Goal: Task Accomplishment & Management: Manage account settings

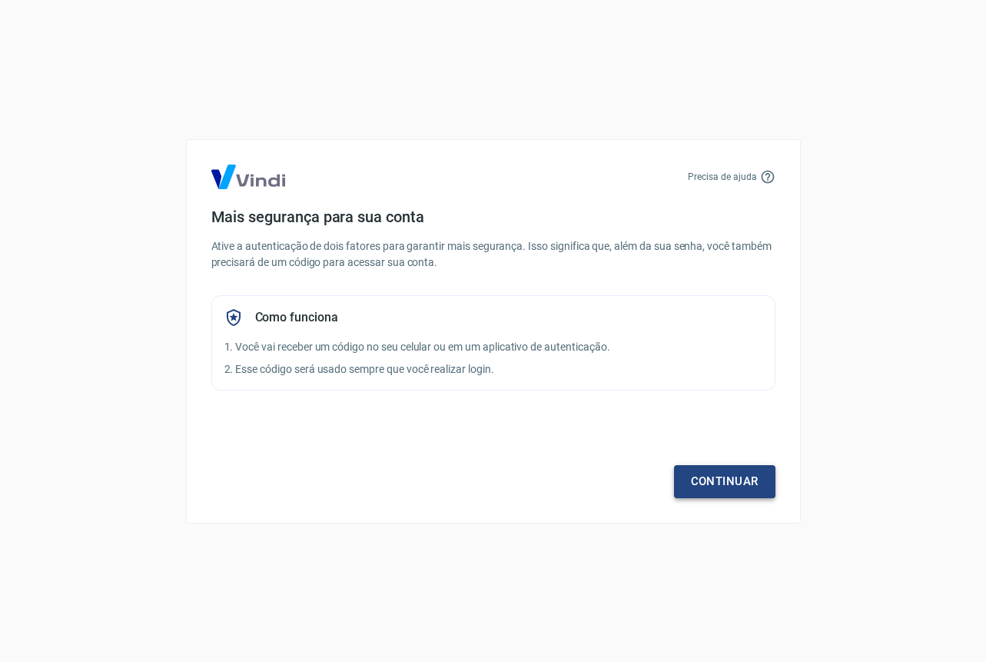
click at [741, 487] on link "Continuar" at bounding box center [724, 481] width 101 height 32
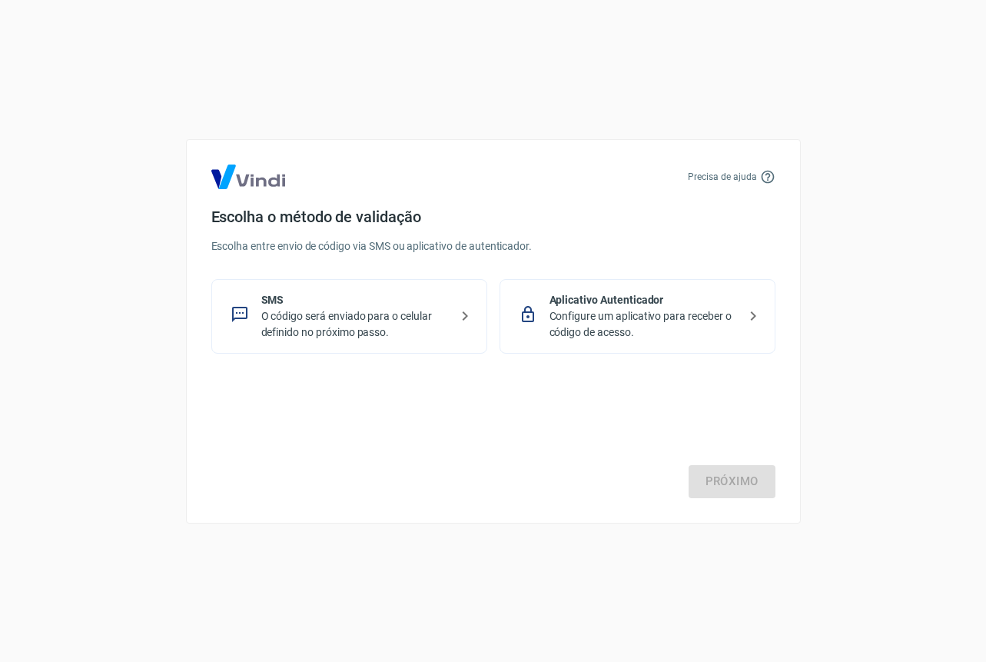
click at [351, 309] on p "O código será enviado para o celular definido no próximo passo." at bounding box center [355, 324] width 188 height 32
click at [719, 484] on link "Próximo" at bounding box center [732, 481] width 87 height 32
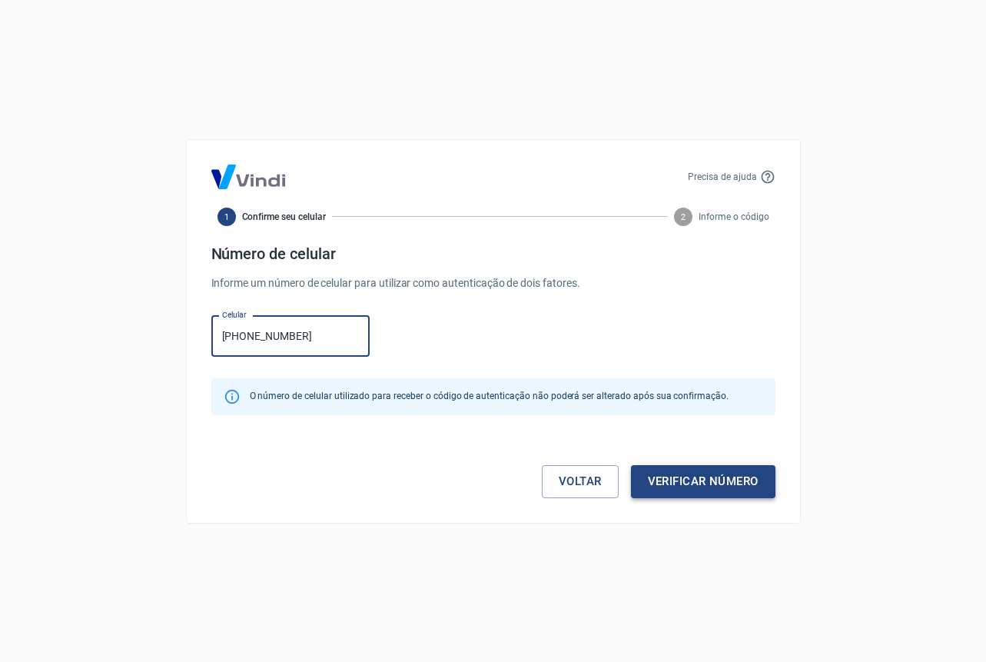
type input "(61) 98406-6842"
click at [676, 467] on button "Verificar número" at bounding box center [703, 481] width 145 height 32
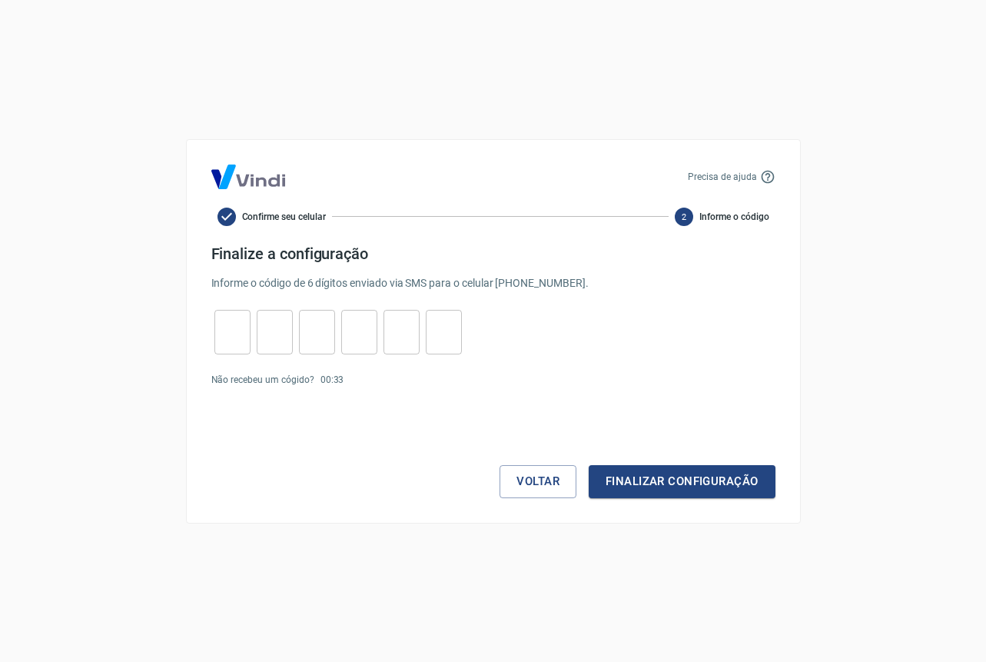
click at [228, 338] on input "tel" at bounding box center [233, 331] width 36 height 33
type input "9"
type input "7"
type input "4"
type input "0"
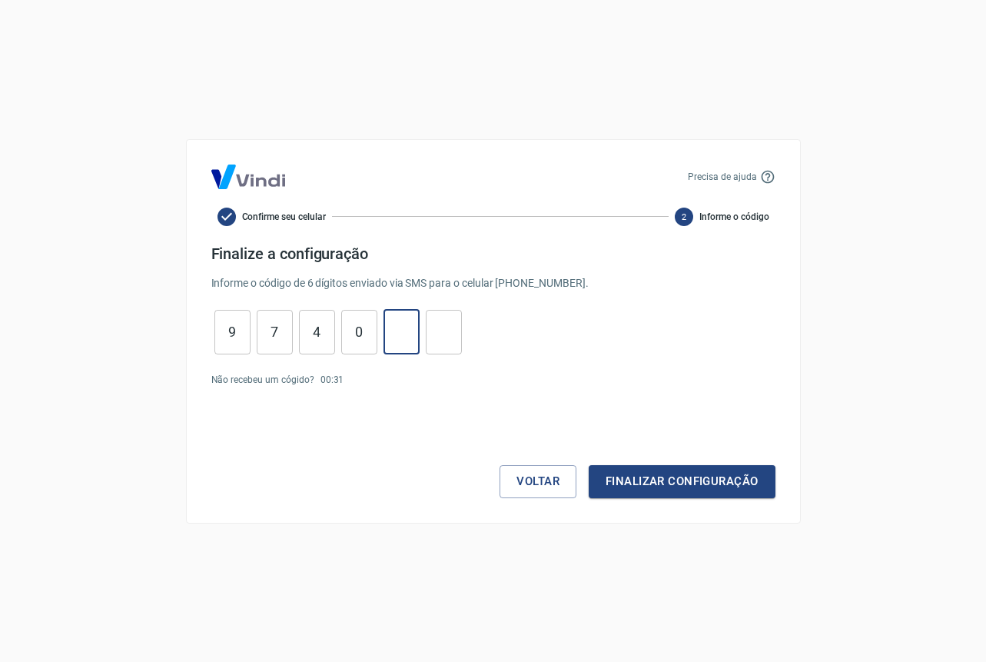
type input "6"
type input "4"
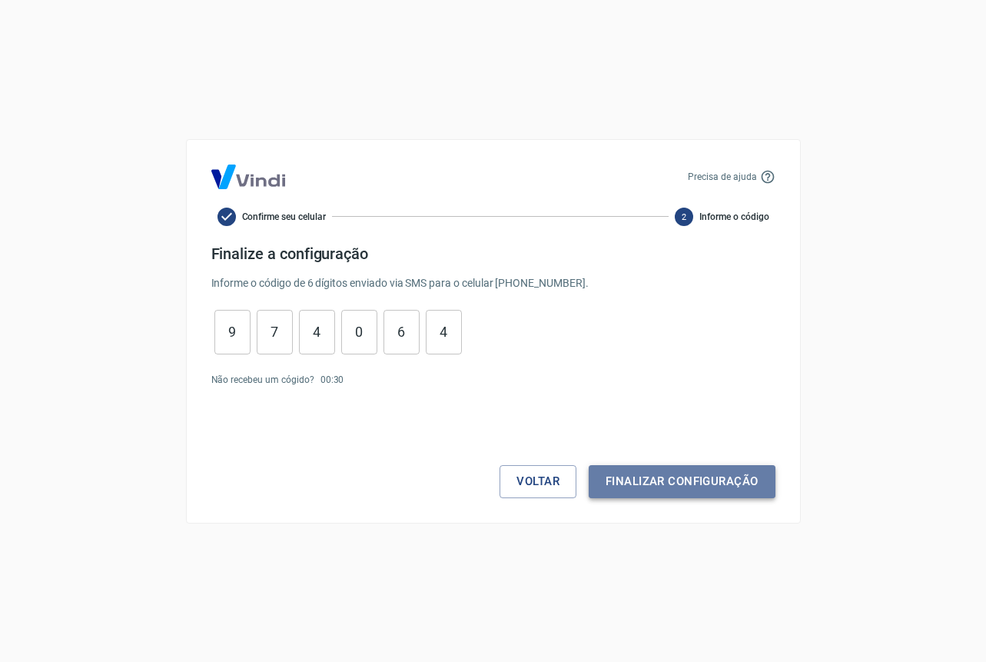
click at [643, 484] on button "Finalizar configuração" at bounding box center [682, 481] width 186 height 32
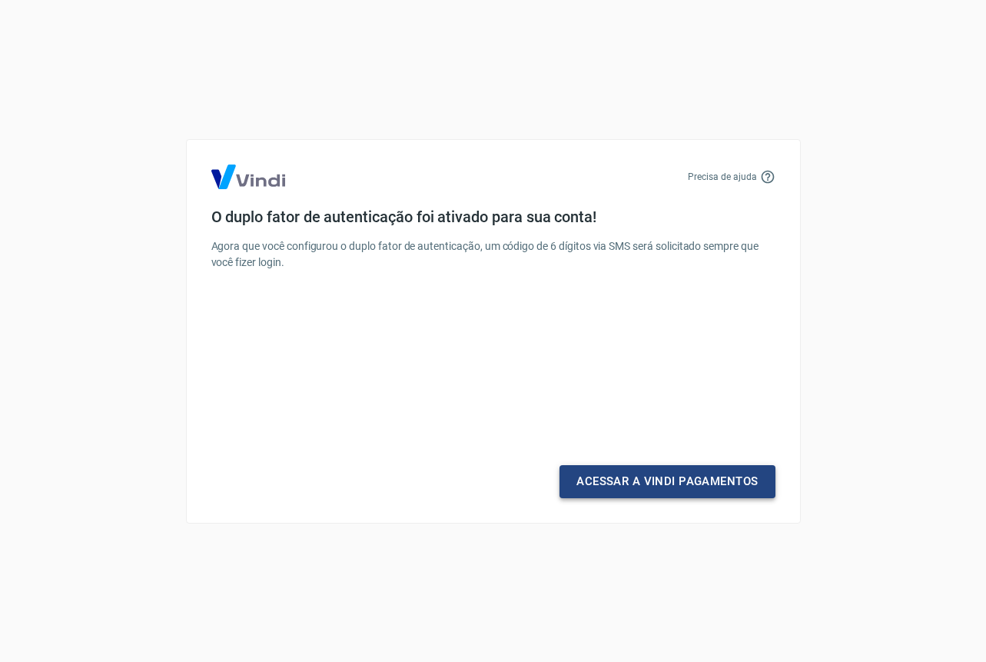
click at [680, 490] on link "Acessar a Vindi Pagamentos" at bounding box center [667, 481] width 215 height 32
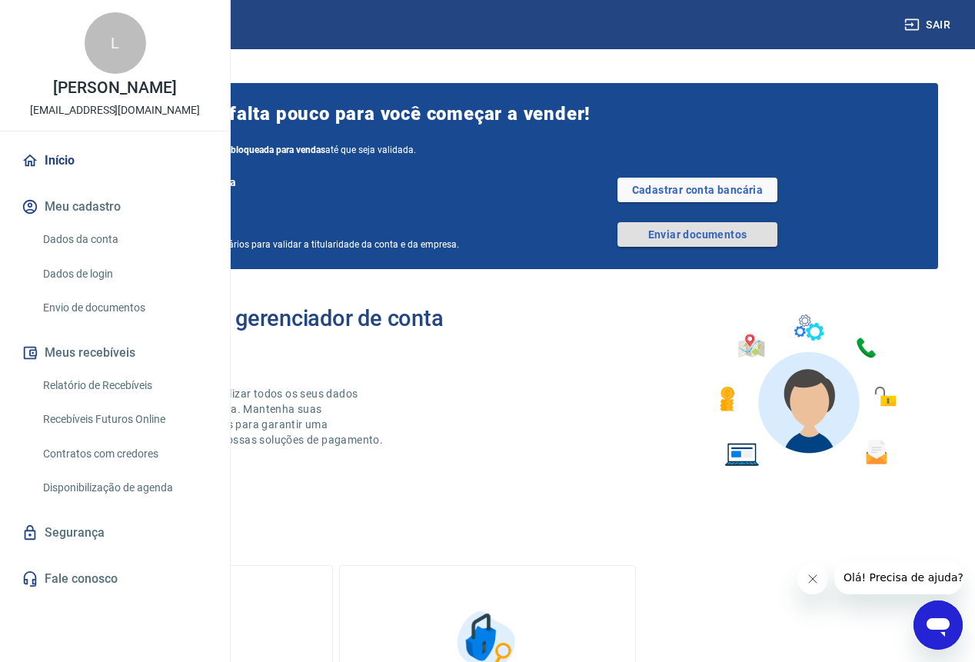
click at [714, 247] on link "Enviar documentos" at bounding box center [697, 234] width 160 height 25
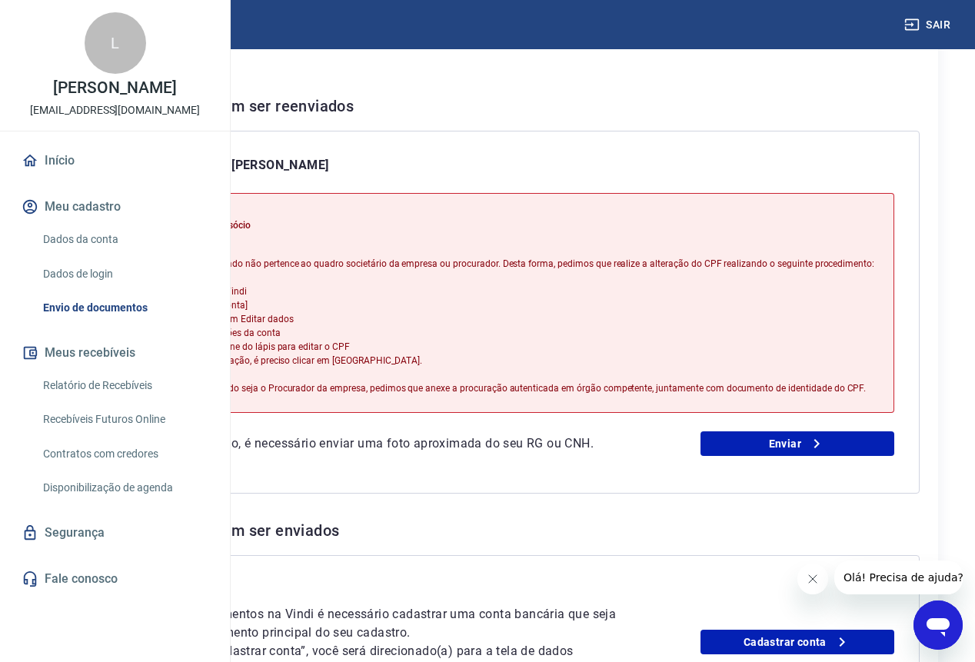
scroll to position [284, 0]
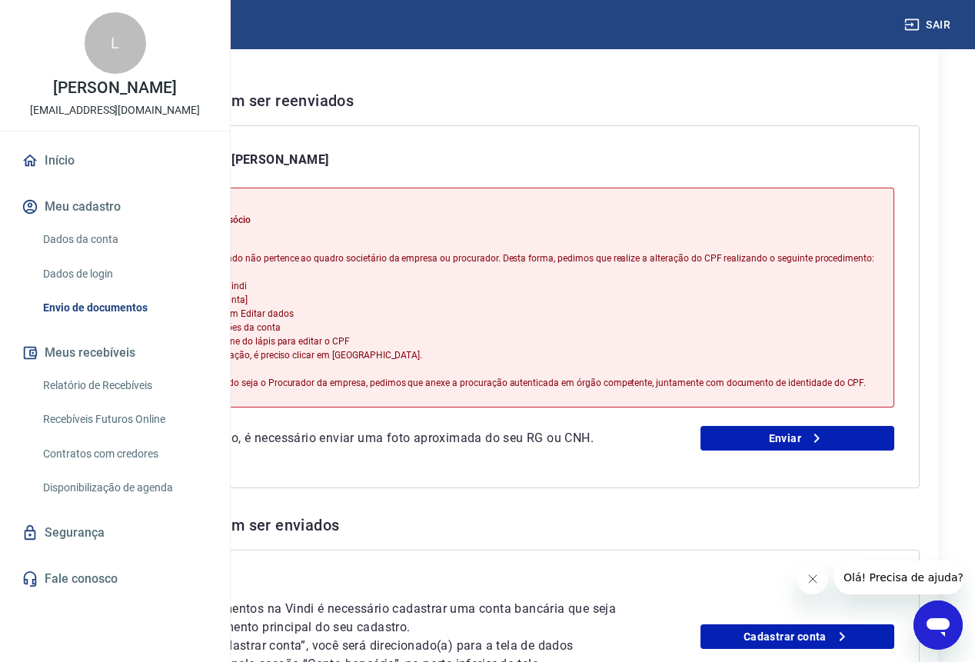
drag, startPoint x: 374, startPoint y: 244, endPoint x: 464, endPoint y: 249, distance: 89.3
click at [464, 249] on div "Motivo do reenvio: CPF cadastrado não é sócio Titular do CPF cadastrado não per…" at bounding box center [504, 297] width 740 height 209
click at [475, 227] on p "CPF cadastrado não é sócio" at bounding box center [504, 220] width 740 height 14
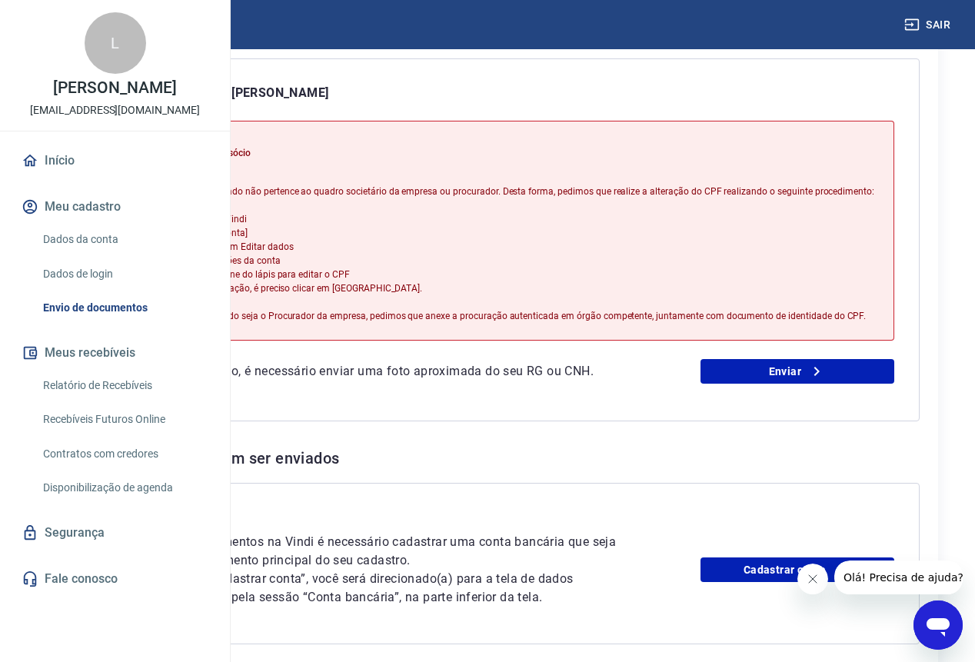
scroll to position [364, 0]
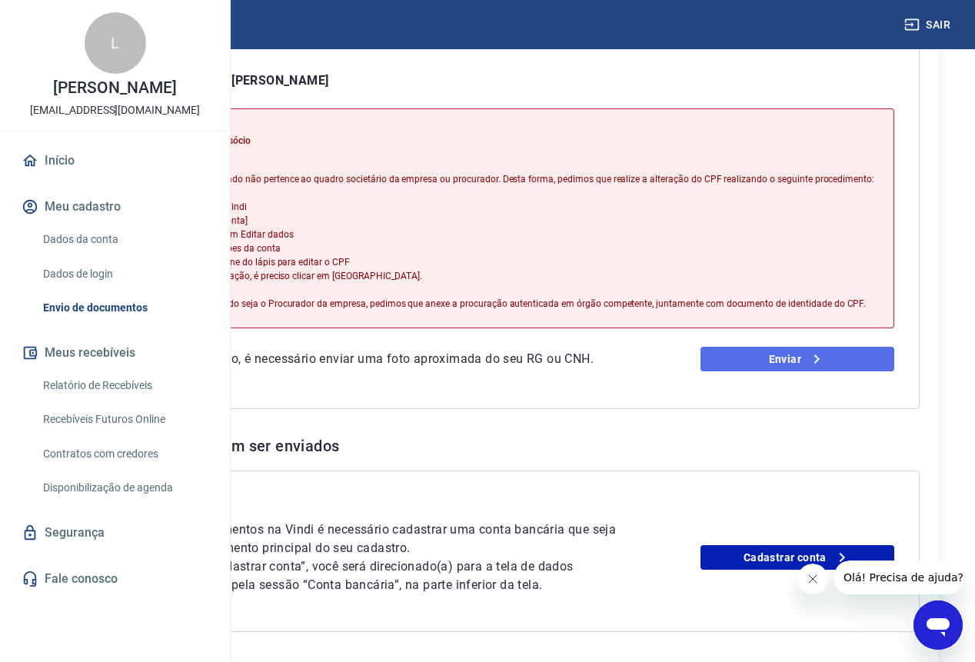
click at [799, 371] on link "Enviar" at bounding box center [797, 359] width 195 height 25
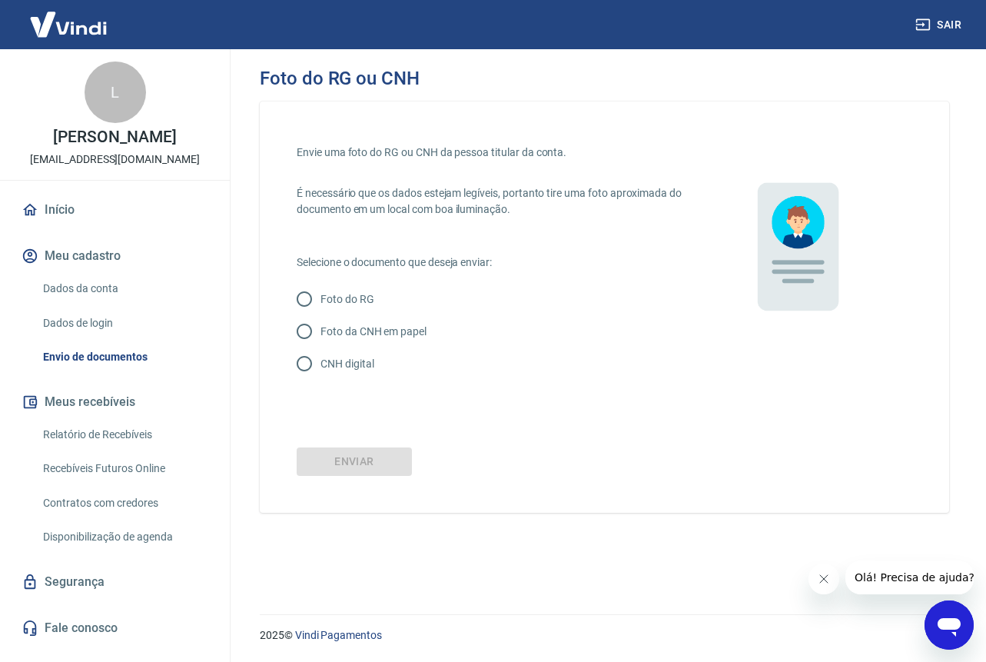
click at [321, 325] on p "Foto da CNH em papel" at bounding box center [374, 332] width 106 height 16
click at [321, 325] on input "Foto da CNH em papel" at bounding box center [304, 331] width 32 height 32
radio input "true"
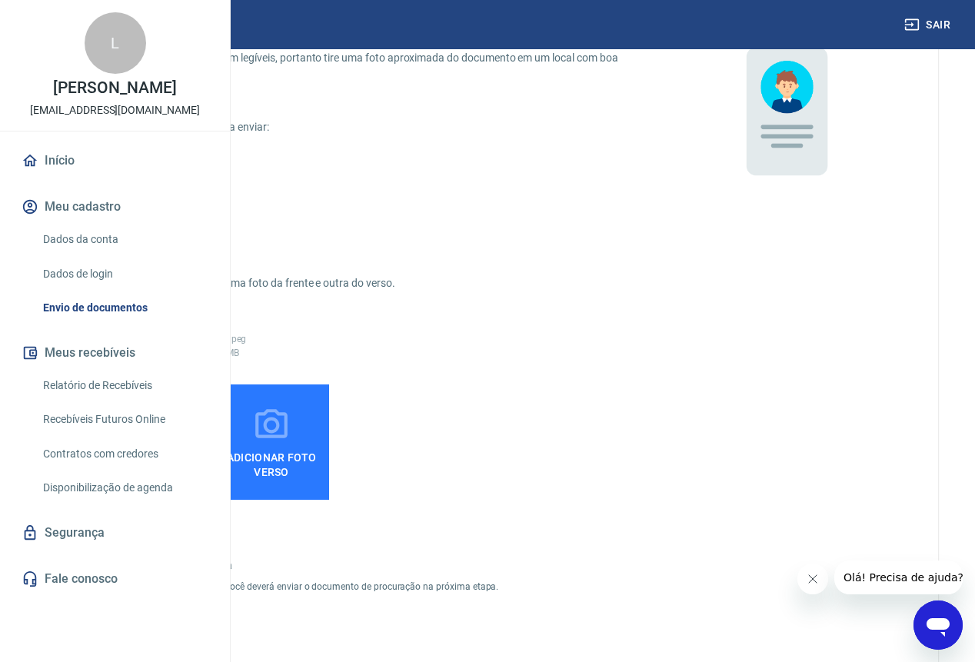
scroll to position [141, 0]
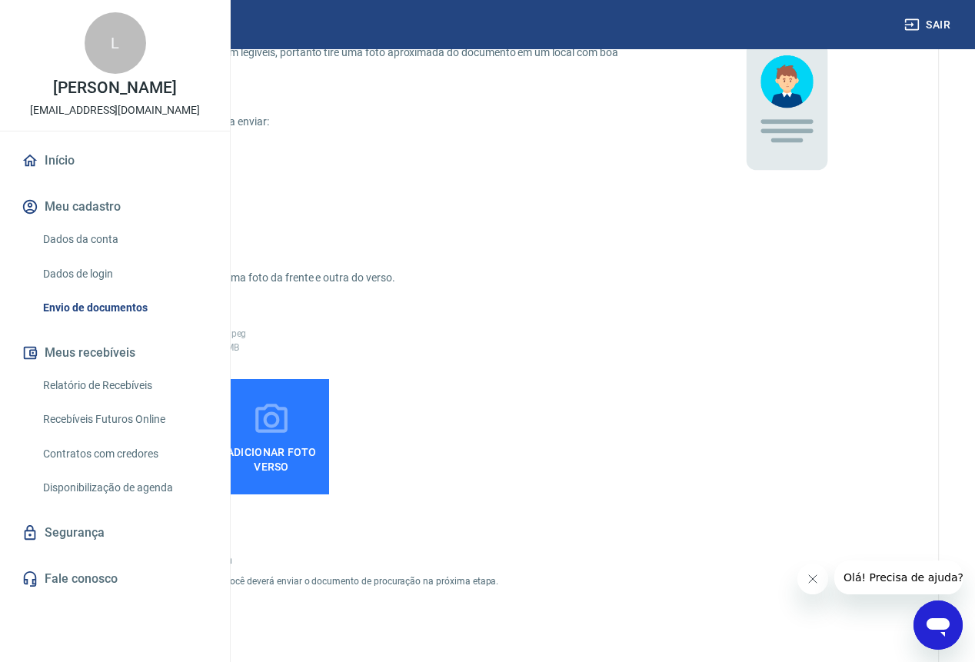
click at [183, 451] on span "Adicionar foto frente" at bounding box center [131, 456] width 103 height 35
click at [0, 0] on input "Adicionar foto frente" at bounding box center [0, 0] width 0 height 0
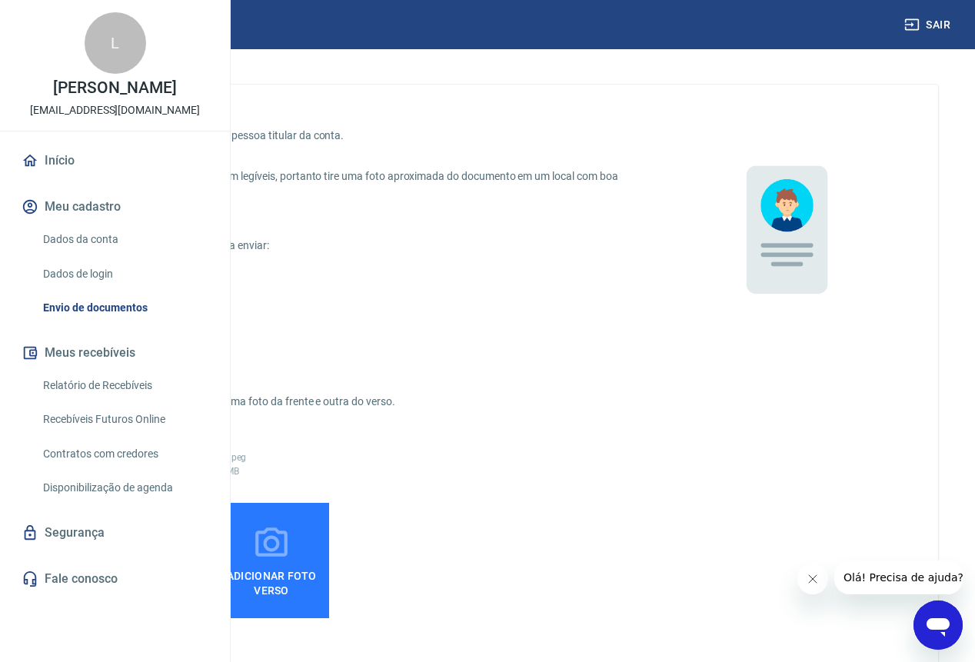
scroll to position [0, 0]
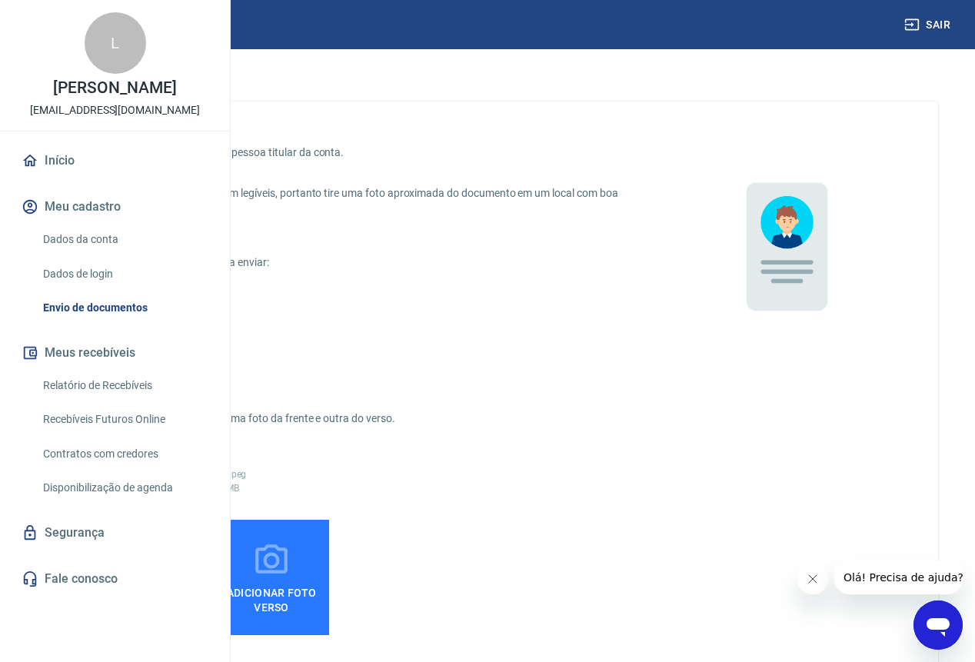
click at [151, 364] on p "CNH digital" at bounding box center [124, 364] width 53 height 16
click at [98, 364] on input "CNH digital" at bounding box center [81, 364] width 32 height 32
radio input "true"
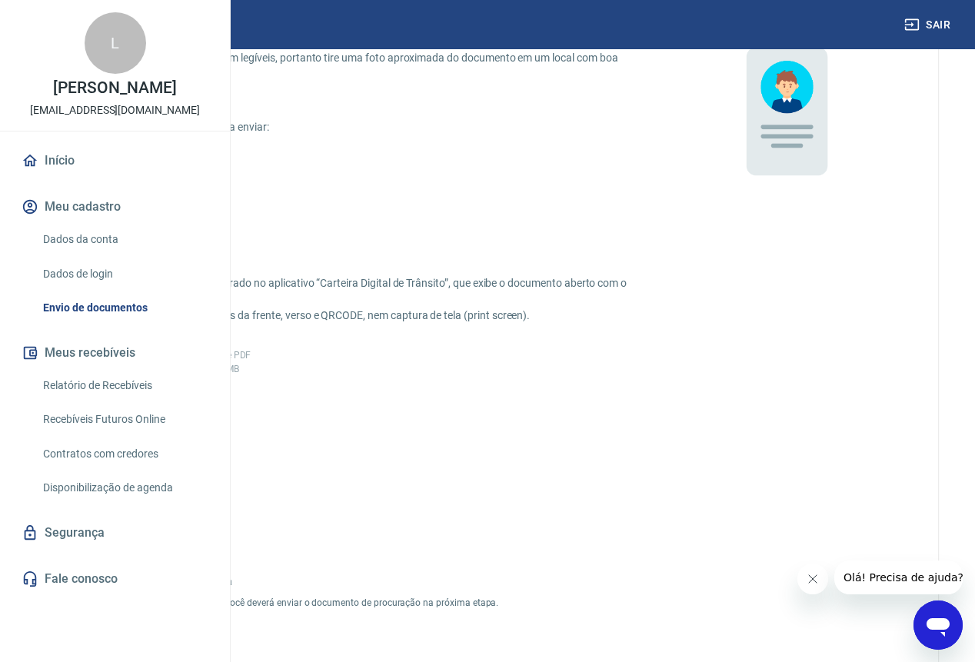
scroll to position [142, 0]
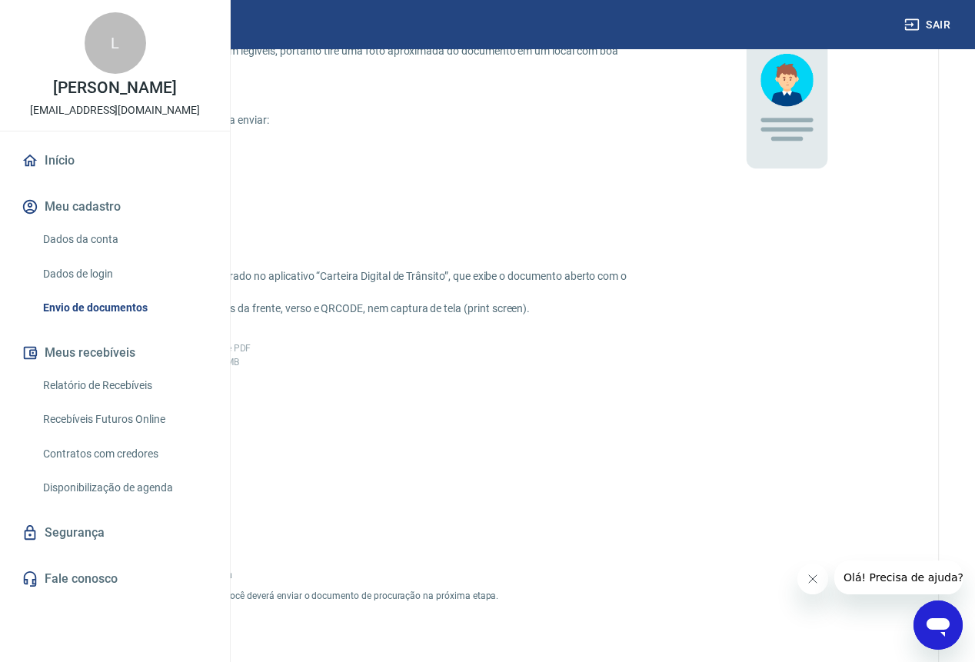
click at [204, 181] on p "Foto da CNH em papel" at bounding box center [151, 189] width 106 height 16
click at [98, 181] on input "Foto da CNH em papel" at bounding box center [81, 189] width 32 height 32
radio input "true"
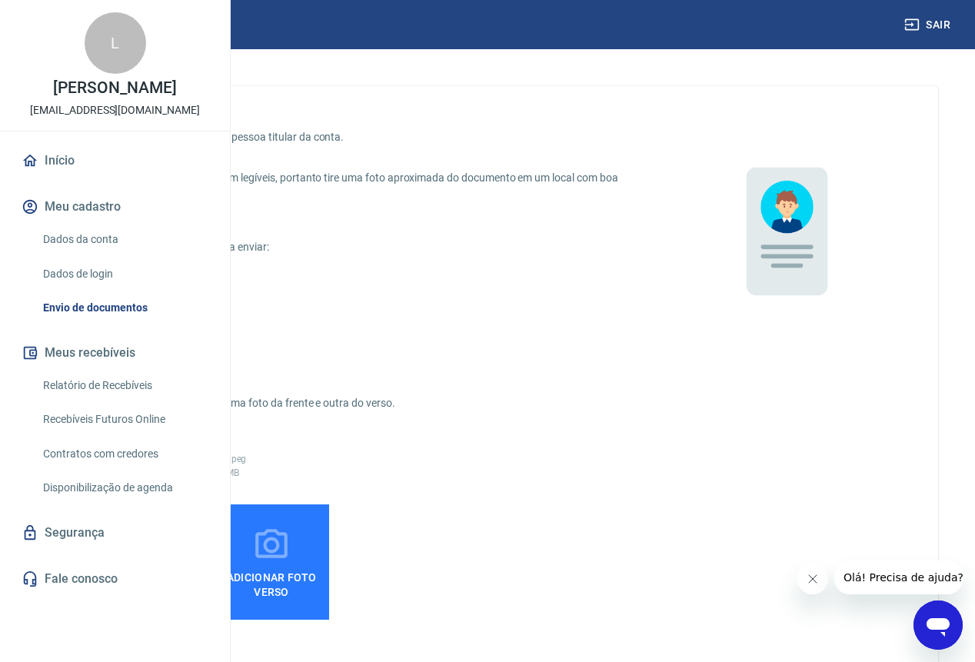
scroll to position [0, 0]
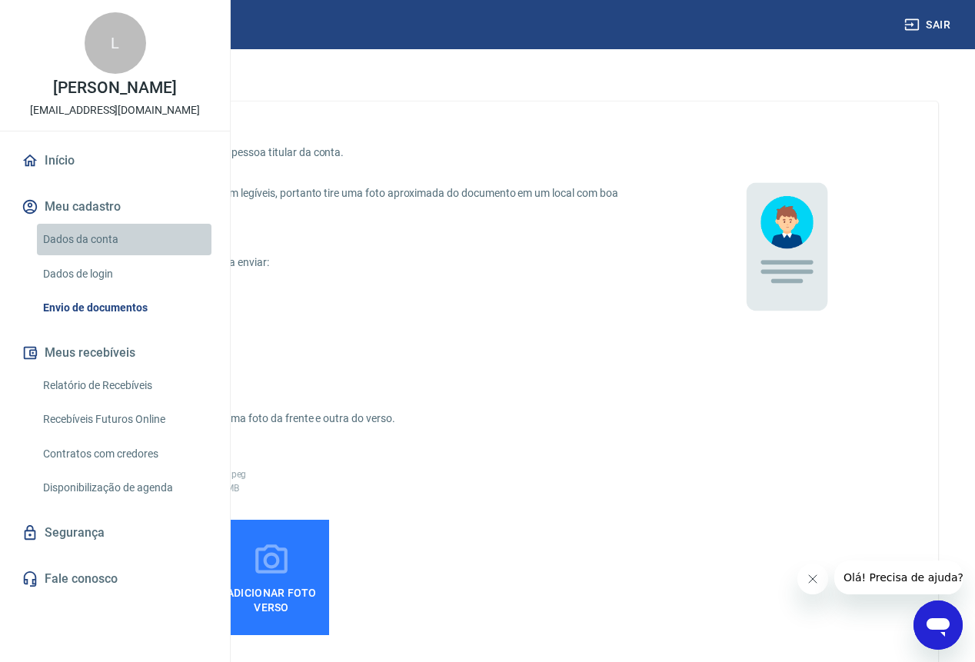
click at [72, 255] on link "Dados da conta" at bounding box center [124, 240] width 175 height 32
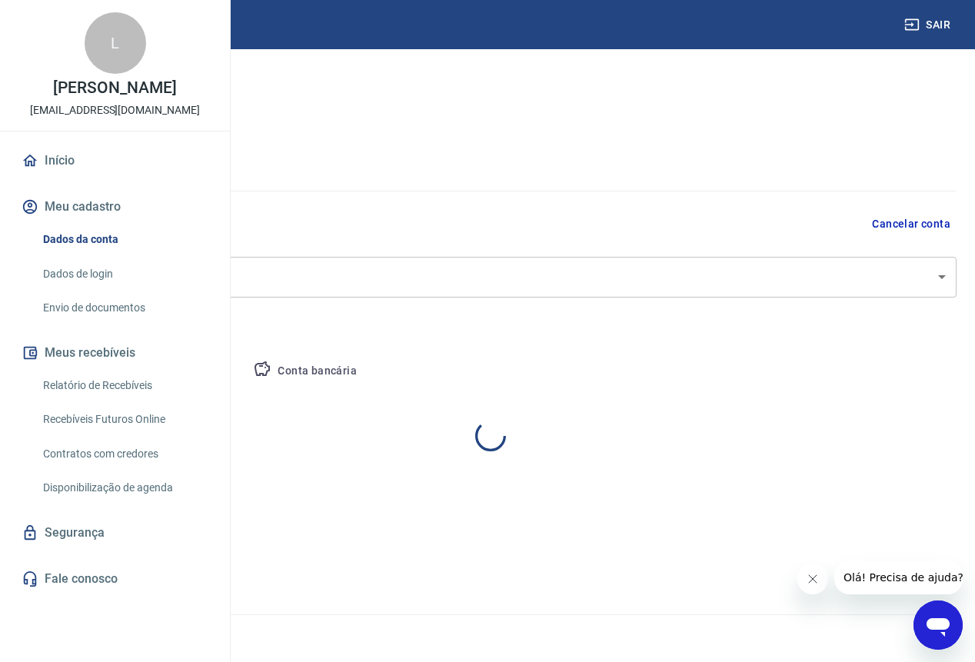
select select "DF"
select select "business"
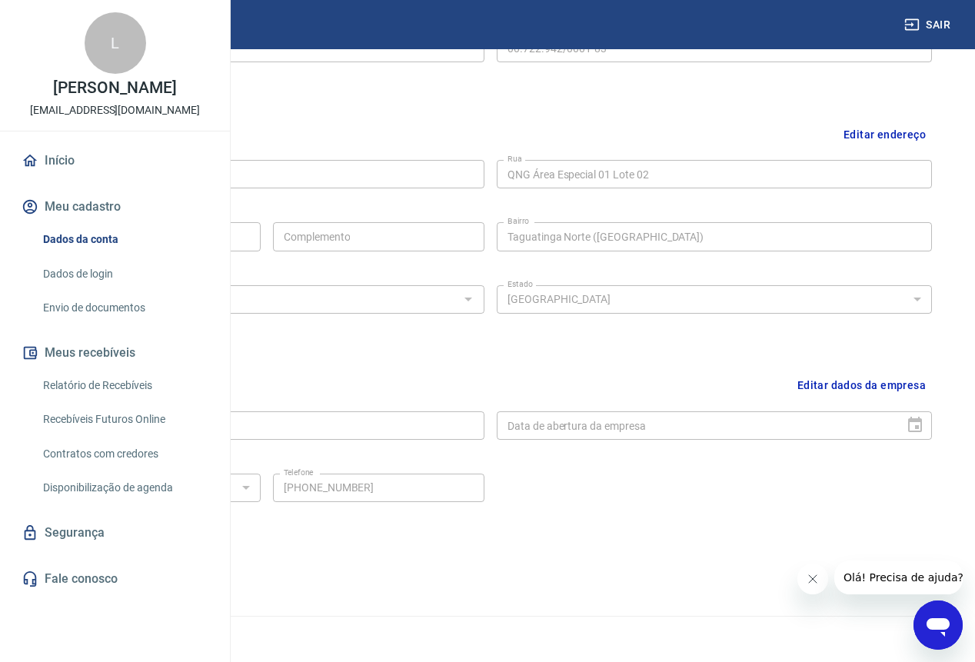
scroll to position [447, 0]
click at [879, 385] on button "Editar dados da empresa" at bounding box center [861, 383] width 141 height 39
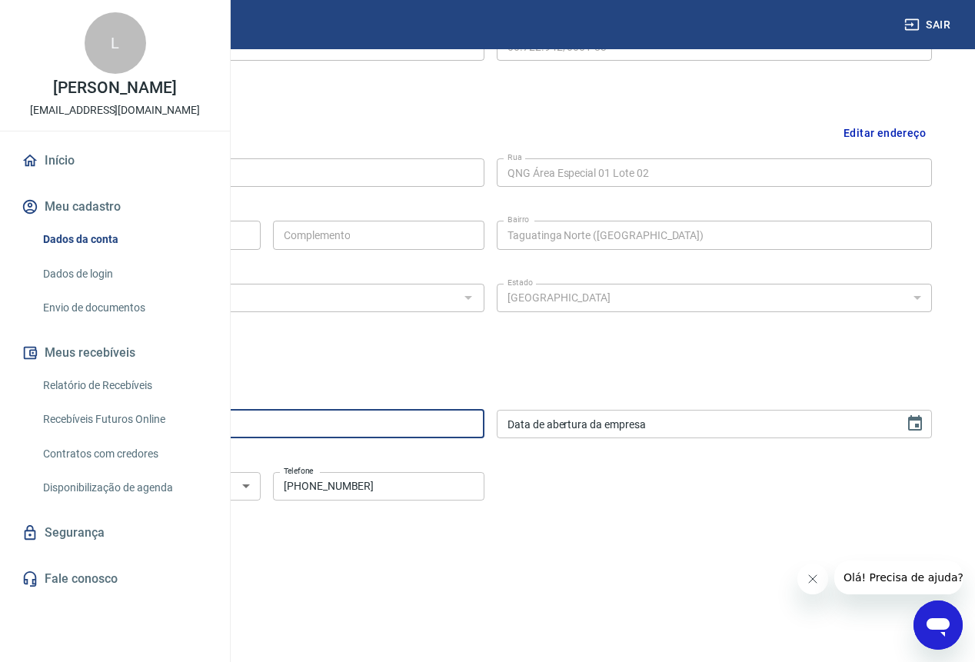
click at [484, 436] on input "[PERSON_NAME]" at bounding box center [266, 424] width 435 height 28
type input "Armarinho Novidades LTDA"
type input "DD/MM/YYYY"
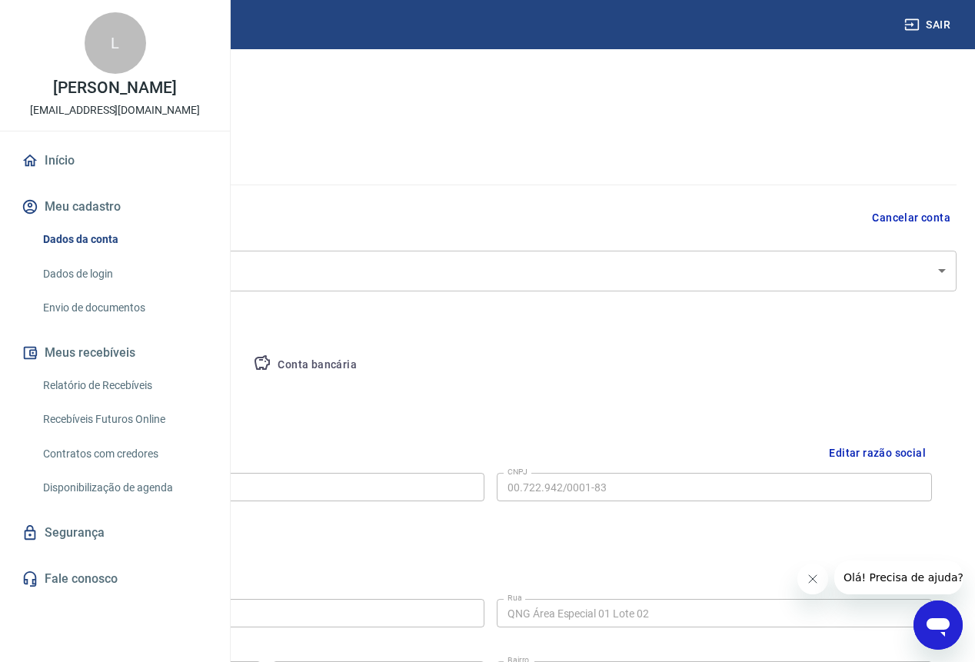
scroll to position [2, 0]
click at [587, 489] on div "Razão social ARMARINHOS NOVIDADES LTDA Razão social CNPJ 00.722.942/0001-83 CNPJ" at bounding box center [490, 490] width 883 height 38
click at [938, 271] on body "Sair L Luciana de Azevedo Leite armarinhonovidadesecom@gmail.com Início Meu cad…" at bounding box center [487, 329] width 975 height 662
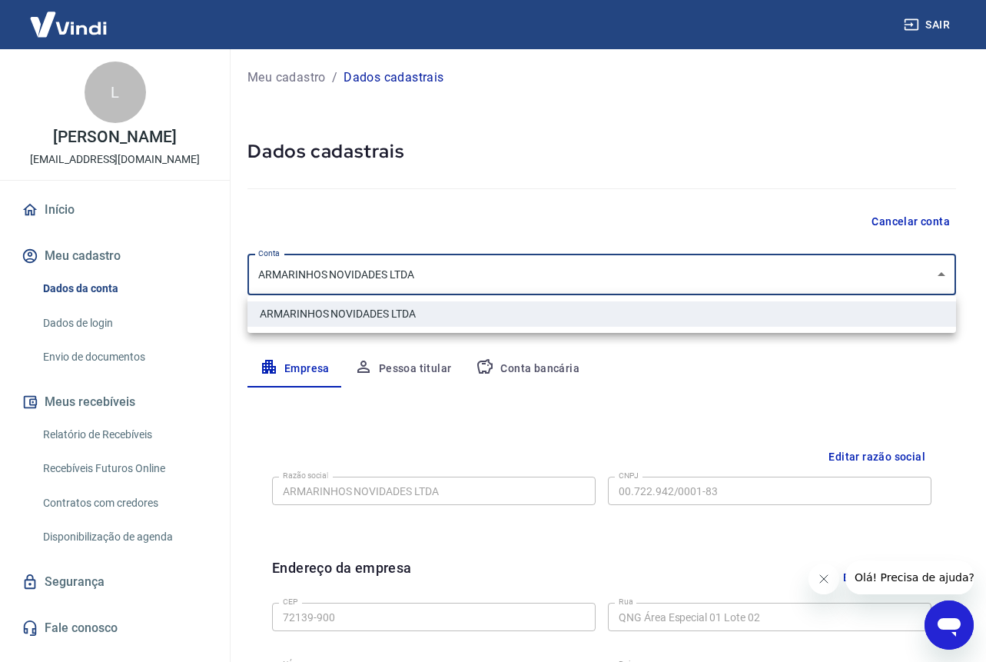
click at [938, 271] on div at bounding box center [493, 331] width 986 height 662
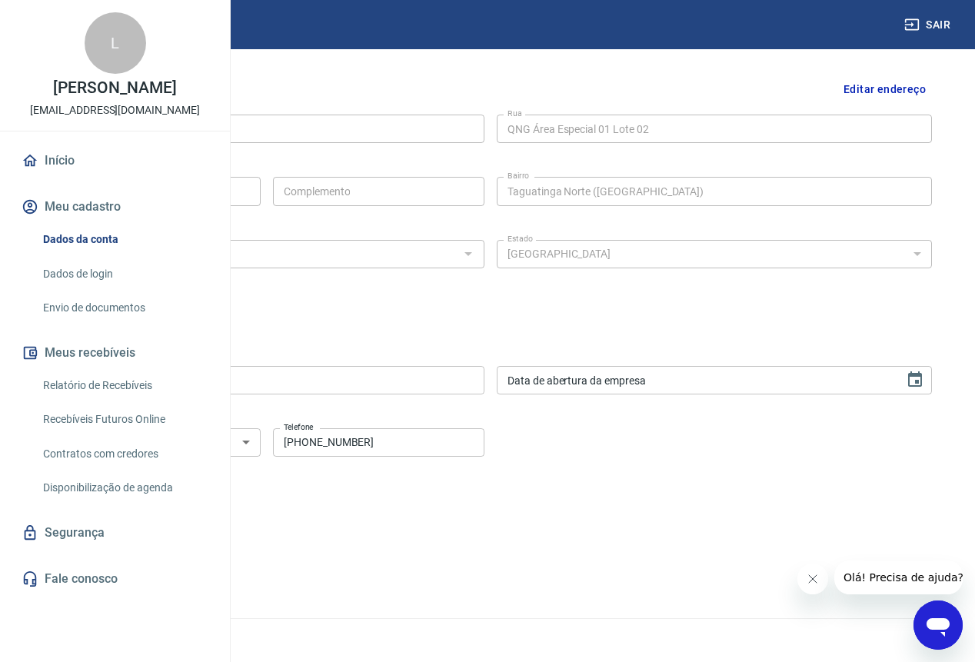
scroll to position [494, 0]
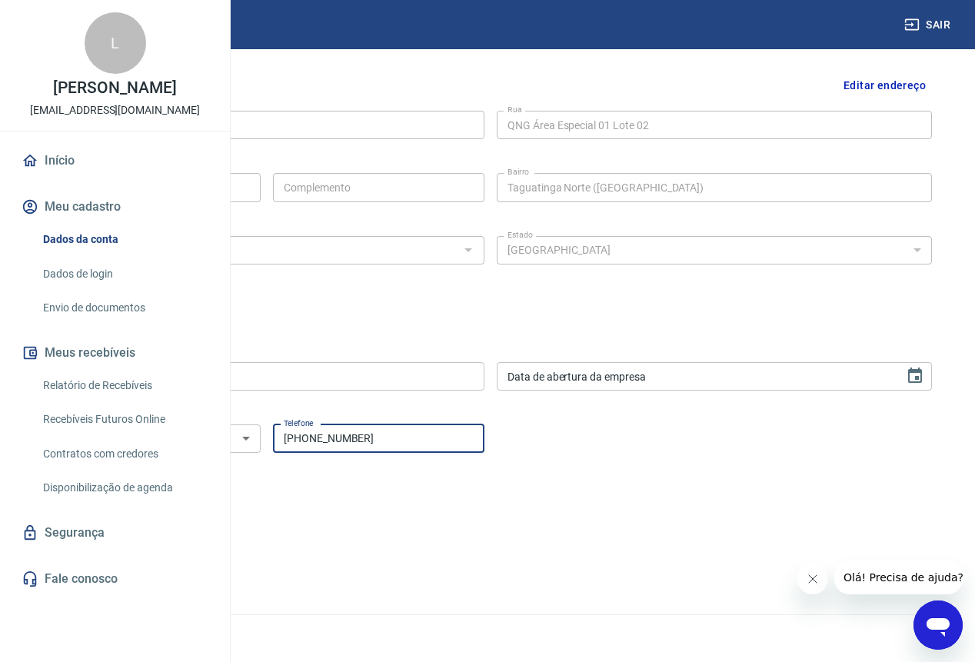
click at [484, 441] on input "(61) 99633-8803" at bounding box center [378, 438] width 211 height 28
click at [467, 374] on input "Armarinho Novidades LTDA" at bounding box center [266, 376] width 435 height 28
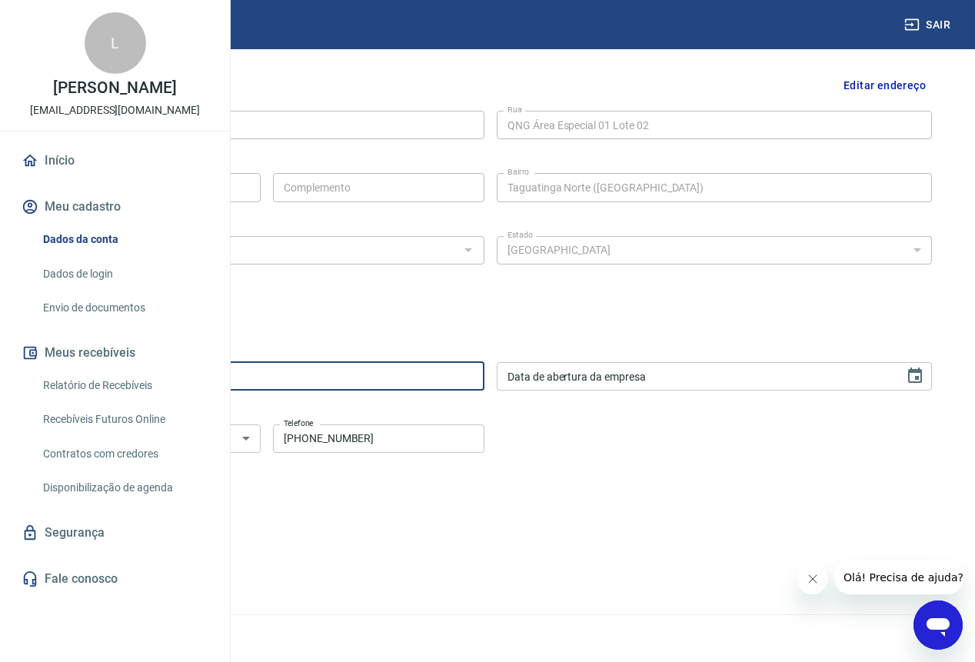
type input "Armarinho Novidades"
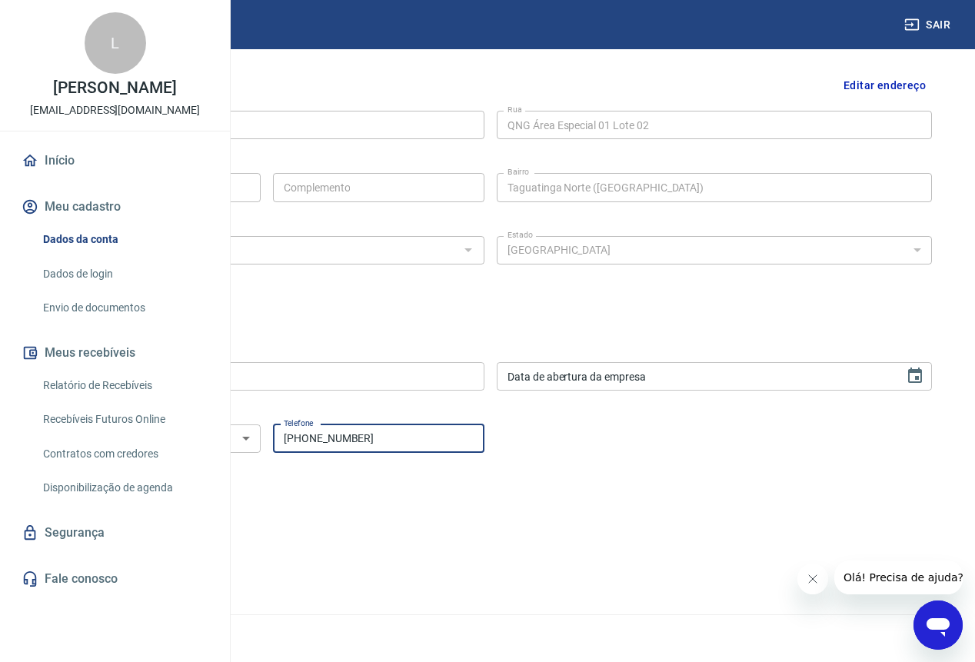
drag, startPoint x: 477, startPoint y: 438, endPoint x: 560, endPoint y: 438, distance: 83.0
click at [484, 438] on input "(61) 99633-8803" at bounding box center [378, 438] width 211 height 28
type input "(61) 3354-2355"
click at [108, 525] on button "Salvar" at bounding box center [78, 519] width 58 height 29
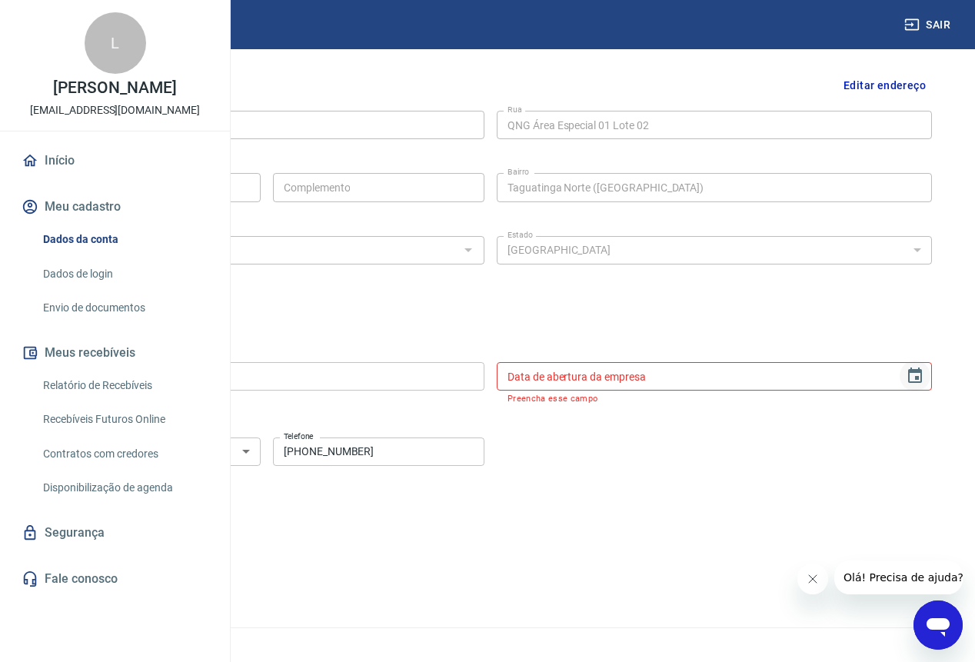
click at [929, 375] on button "Choose date" at bounding box center [915, 376] width 31 height 31
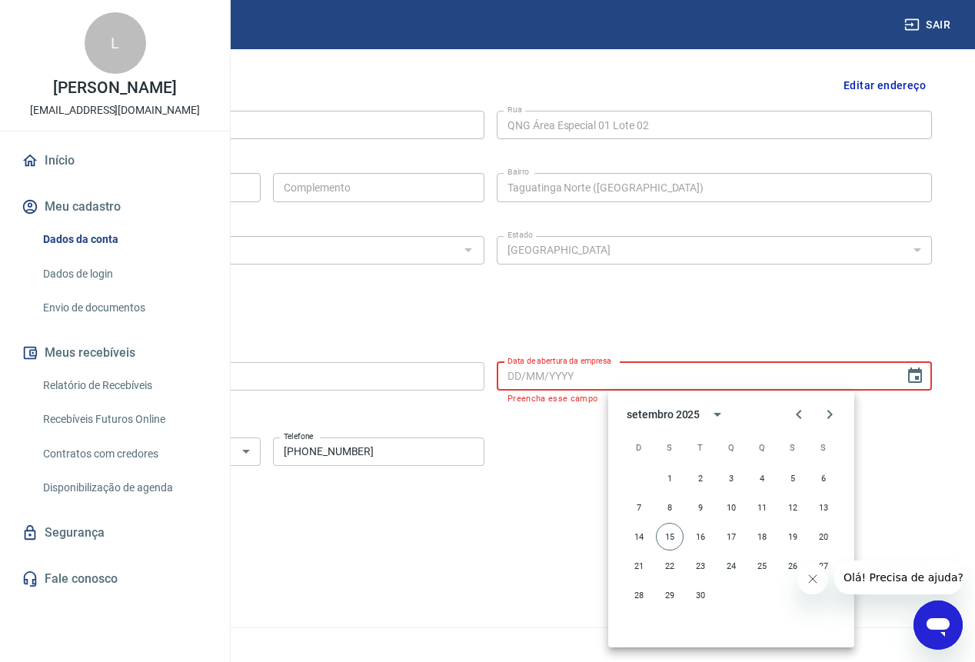
click at [707, 374] on input "Data de abertura da empresa" at bounding box center [695, 376] width 397 height 28
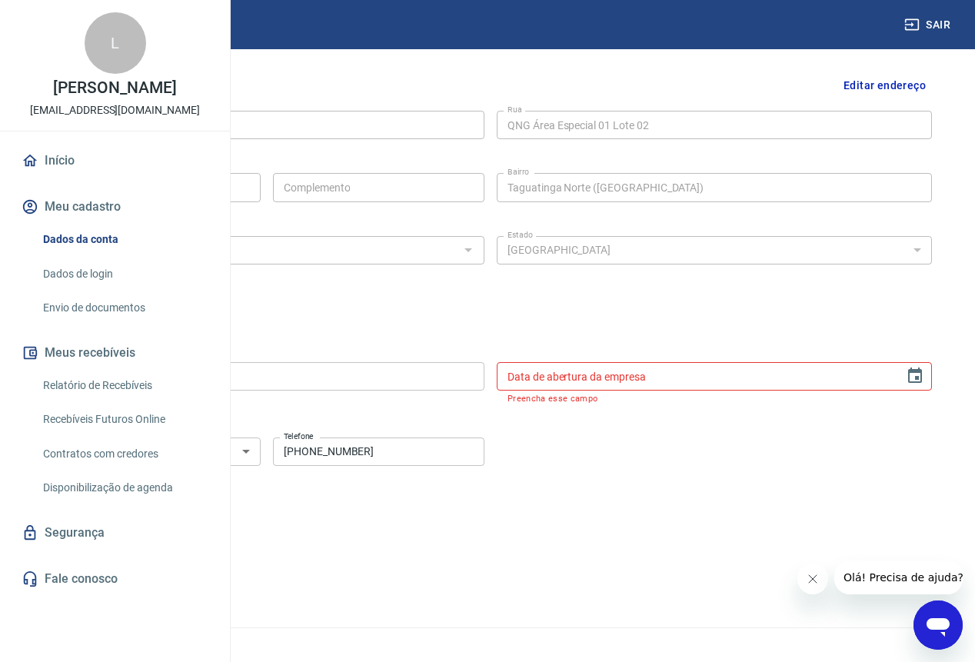
click at [707, 374] on input "Data de abertura da empresa" at bounding box center [695, 376] width 397 height 28
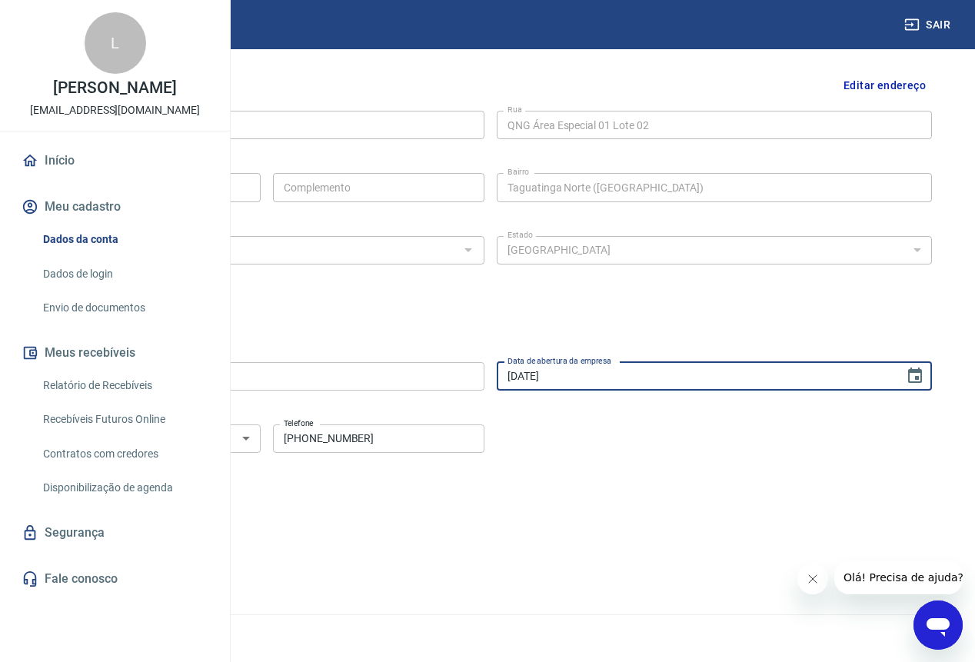
type input "26/02/2005"
click at [710, 507] on div "Salvar Cancelar" at bounding box center [490, 519] width 883 height 29
click at [108, 517] on button "Salvar" at bounding box center [78, 519] width 58 height 29
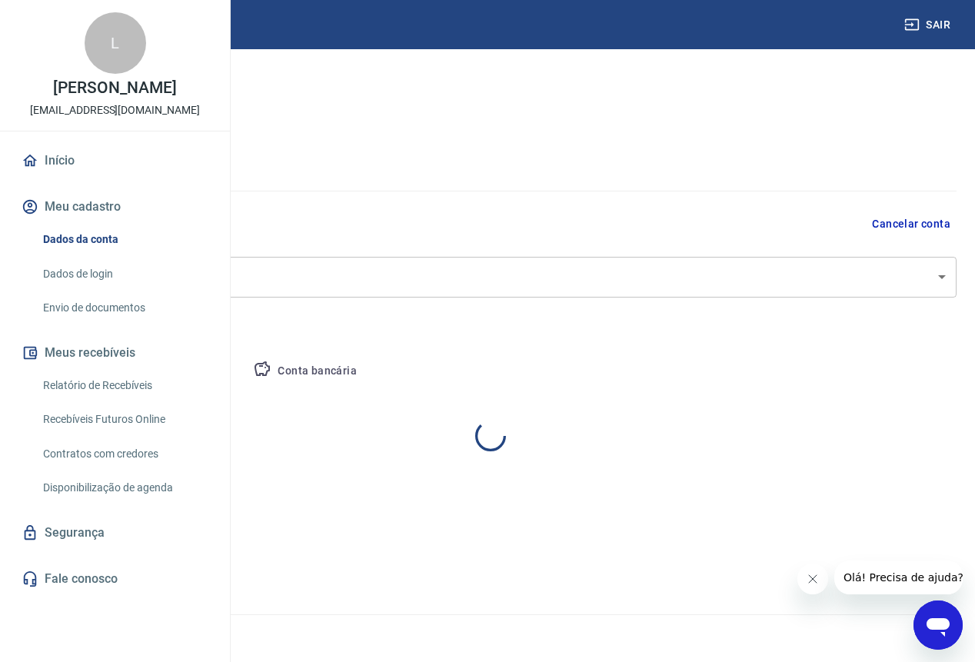
scroll to position [0, 0]
select select "DF"
select select "business"
click at [241, 353] on button "Pessoa titular" at bounding box center [180, 371] width 122 height 37
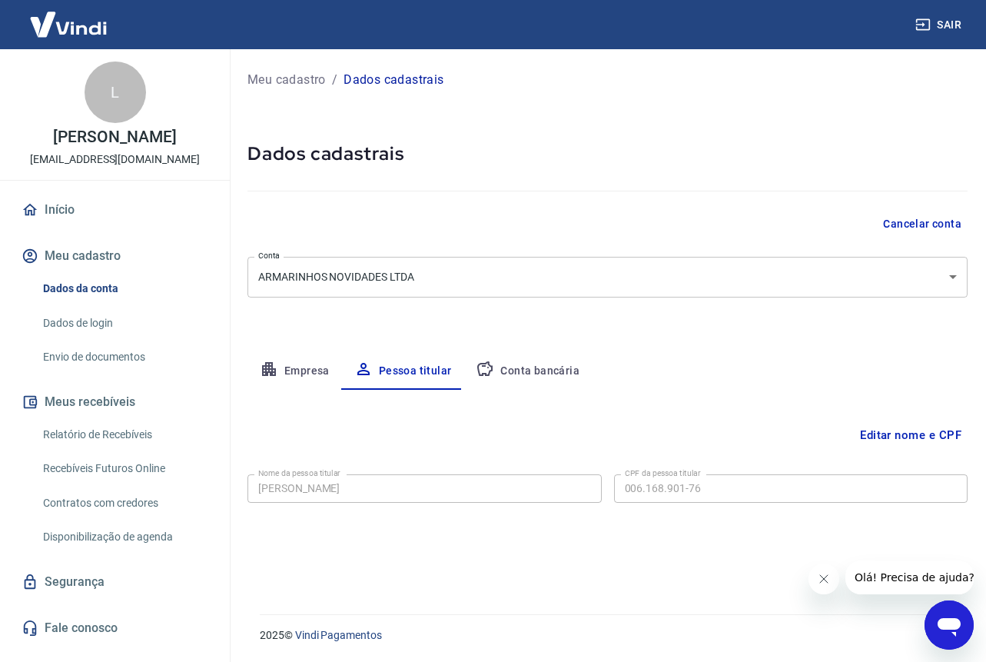
click at [108, 324] on link "Dados de login" at bounding box center [124, 324] width 175 height 32
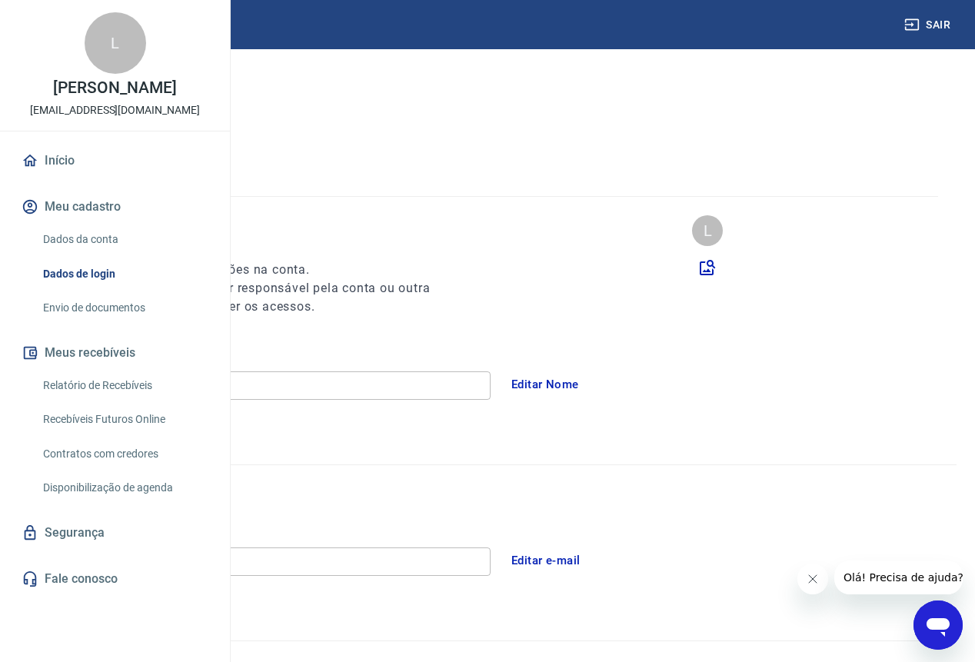
click at [587, 387] on button "Editar Nome" at bounding box center [545, 384] width 85 height 32
click at [200, 447] on button "Cancelar" at bounding box center [158, 441] width 83 height 34
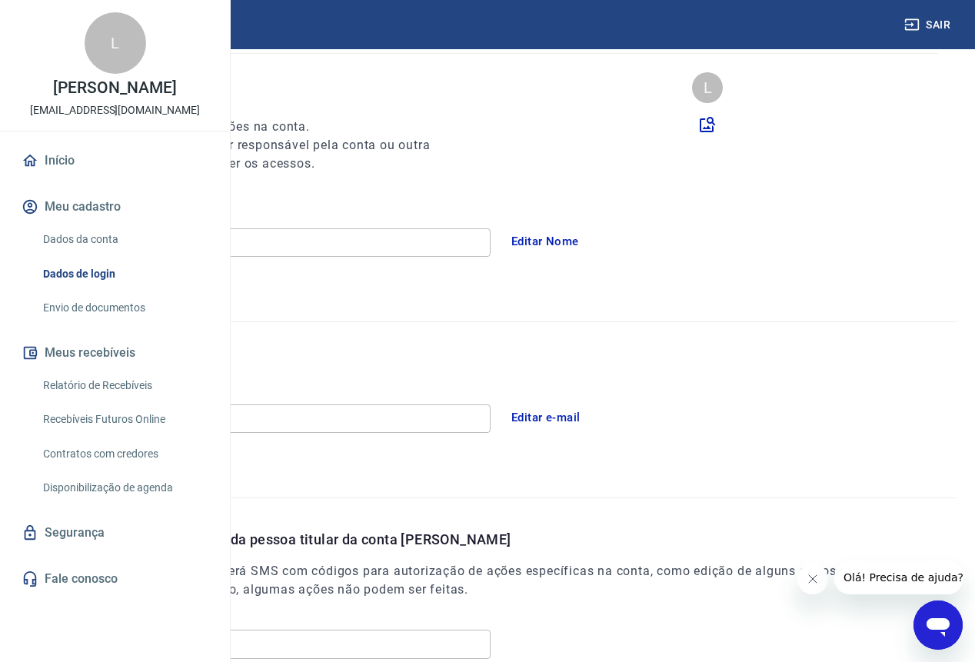
click at [589, 420] on button "Editar e-mail" at bounding box center [546, 417] width 86 height 32
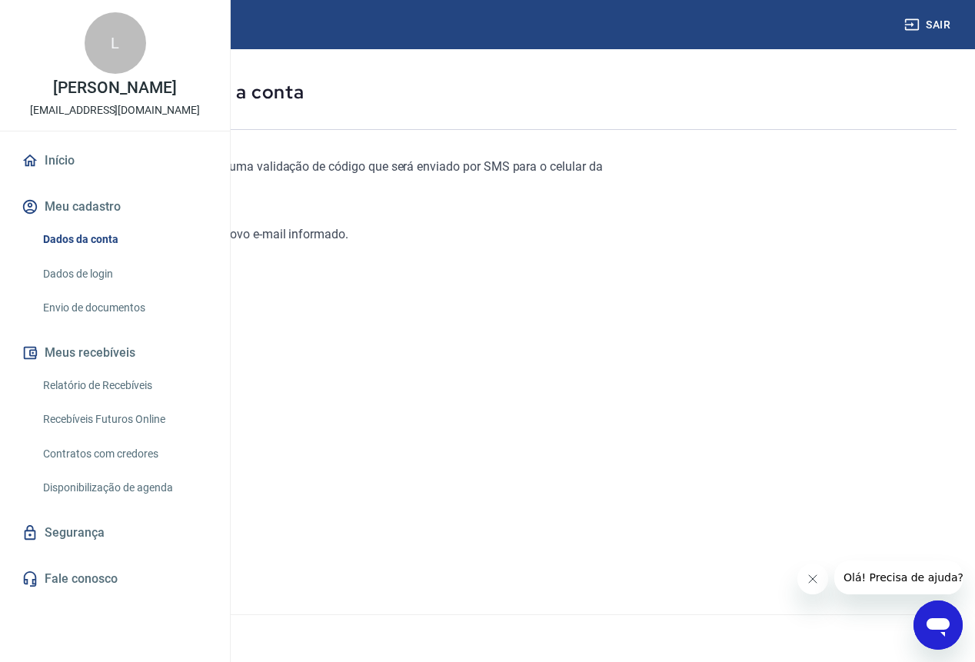
scroll to position [62, 0]
click at [104, 561] on link "Continuar" at bounding box center [60, 560] width 85 height 32
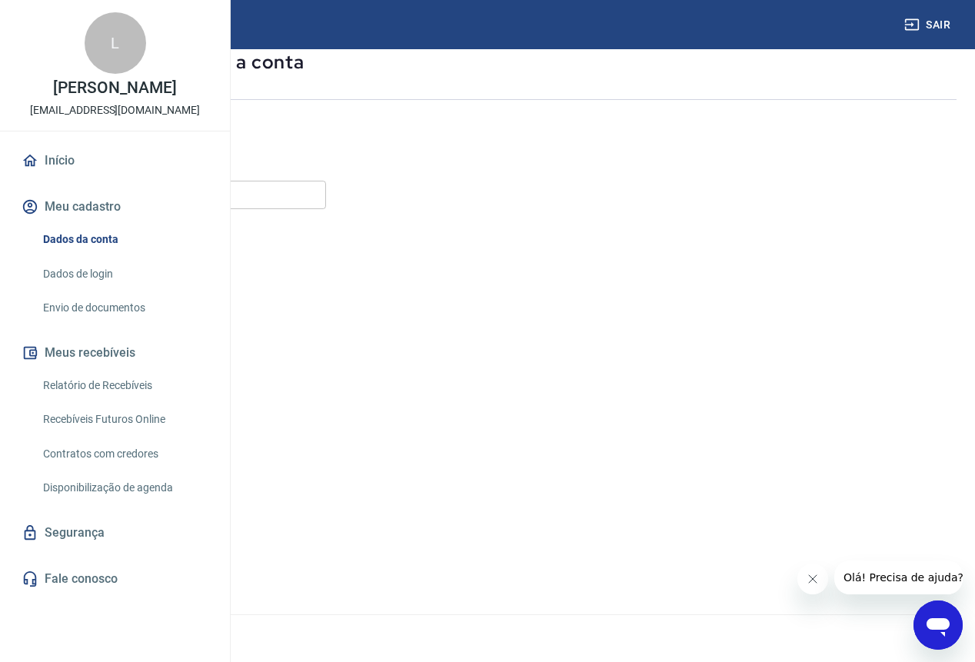
click at [300, 201] on input "E-mail" at bounding box center [172, 195] width 308 height 28
type input "[EMAIL_ADDRESS][DOMAIN_NAME]"
click at [104, 570] on button "Continuar" at bounding box center [60, 560] width 85 height 32
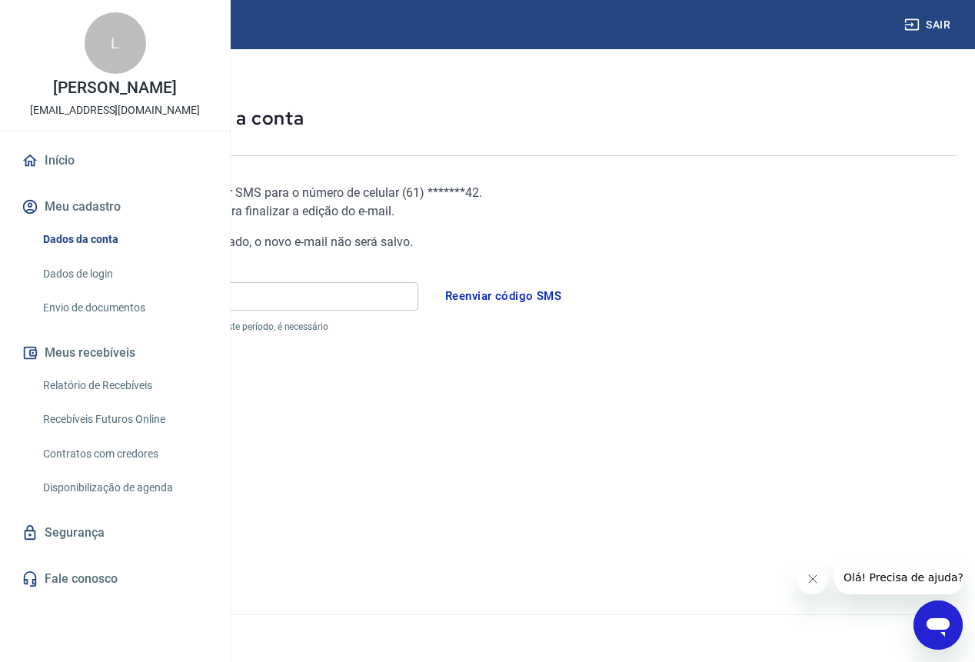
scroll to position [47, 0]
click at [198, 561] on link "Cancelar" at bounding box center [156, 560] width 81 height 33
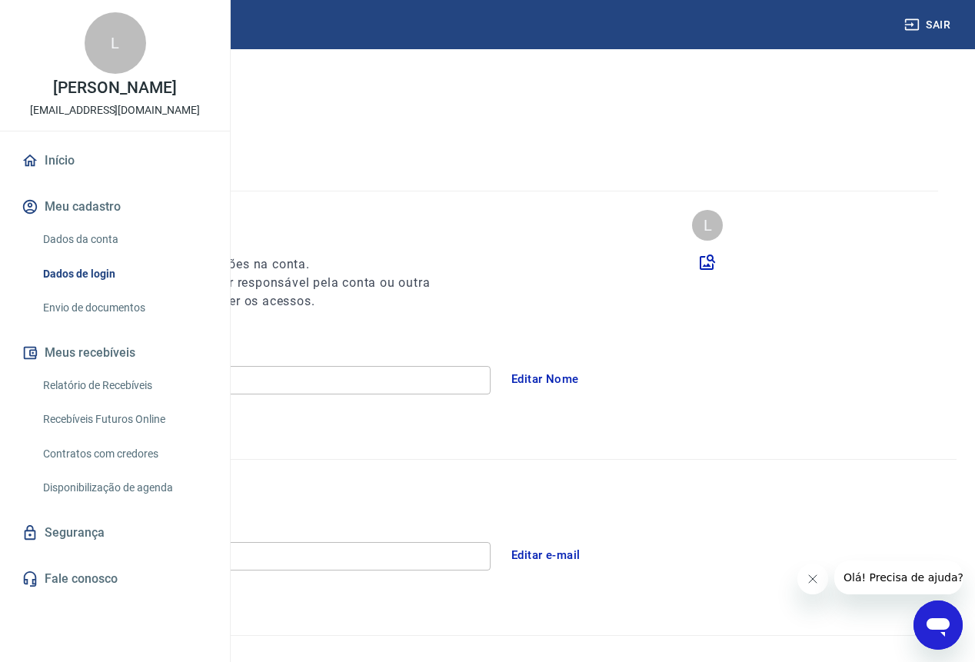
scroll to position [2, 0]
click at [99, 255] on link "Dados da conta" at bounding box center [124, 240] width 175 height 32
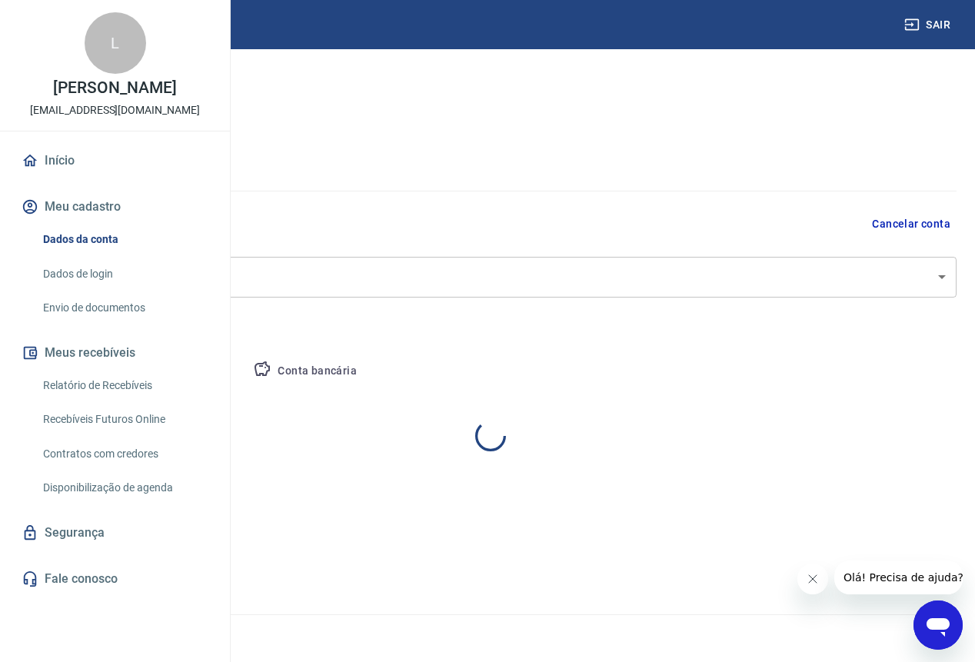
select select "DF"
select select "business"
click at [241, 368] on button "Pessoa titular" at bounding box center [180, 371] width 122 height 37
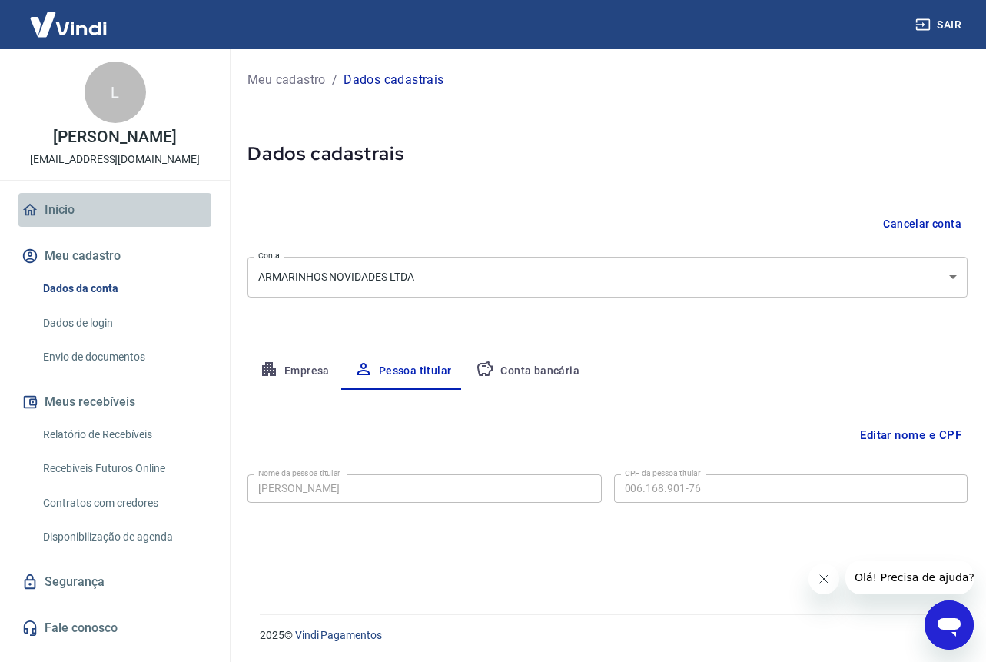
click at [68, 200] on link "Início" at bounding box center [114, 210] width 193 height 34
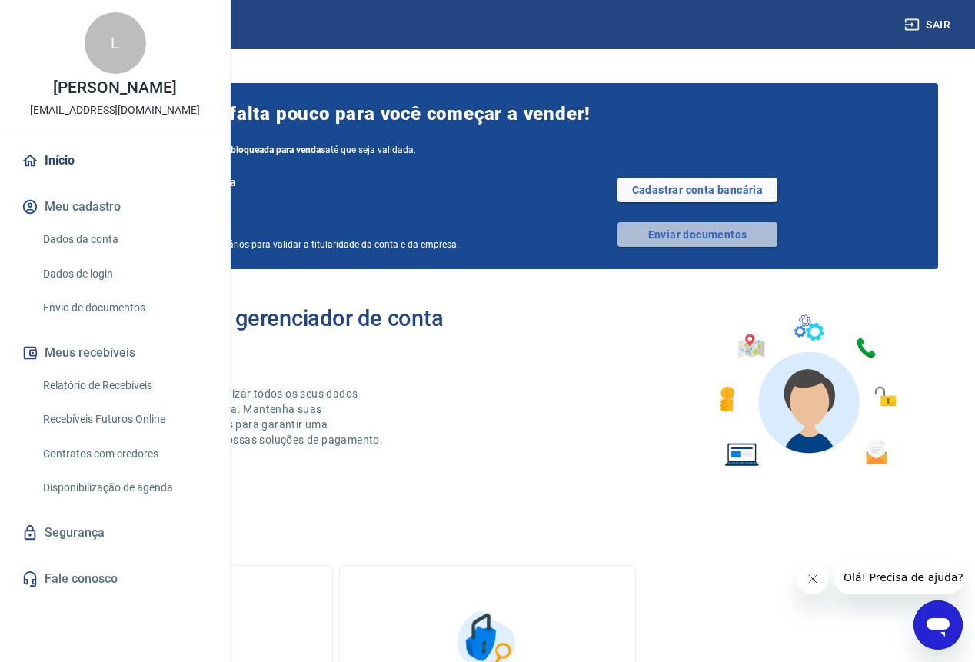
click at [747, 247] on link "Enviar documentos" at bounding box center [697, 234] width 160 height 25
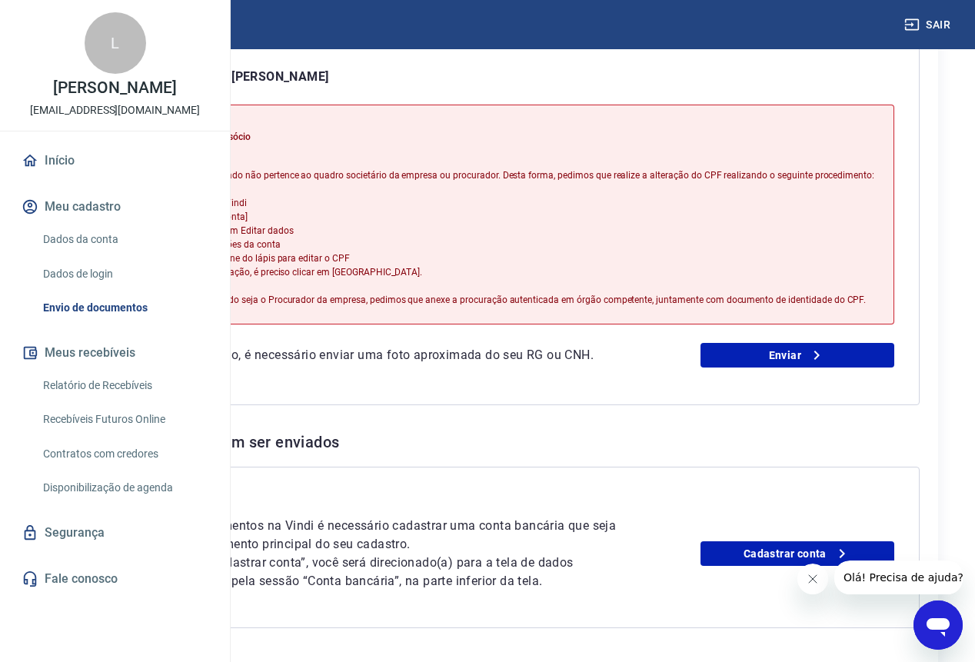
scroll to position [375, 0]
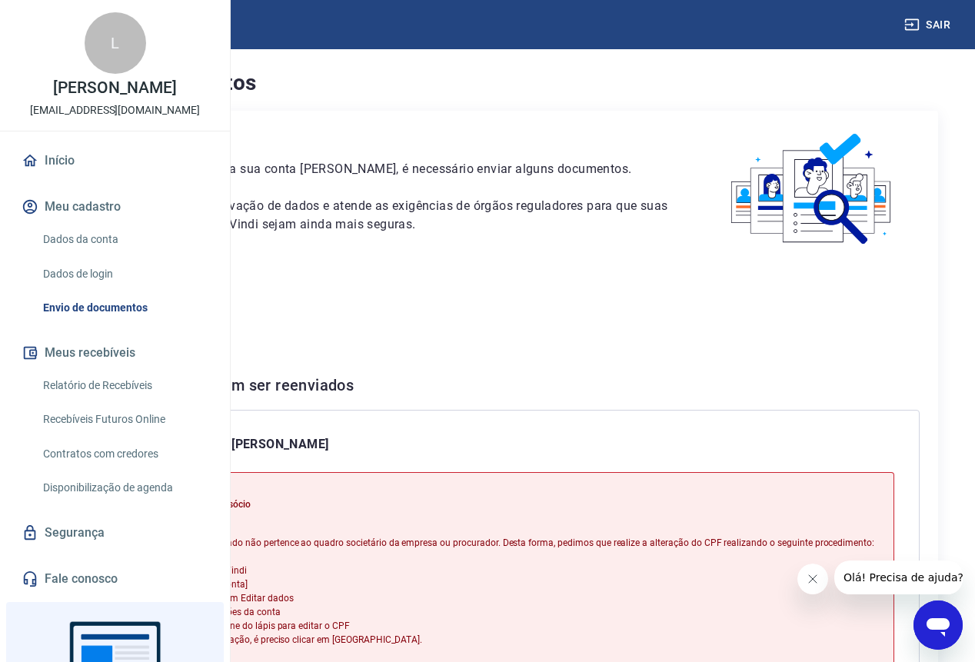
click at [83, 255] on link "Dados da conta" at bounding box center [124, 240] width 175 height 32
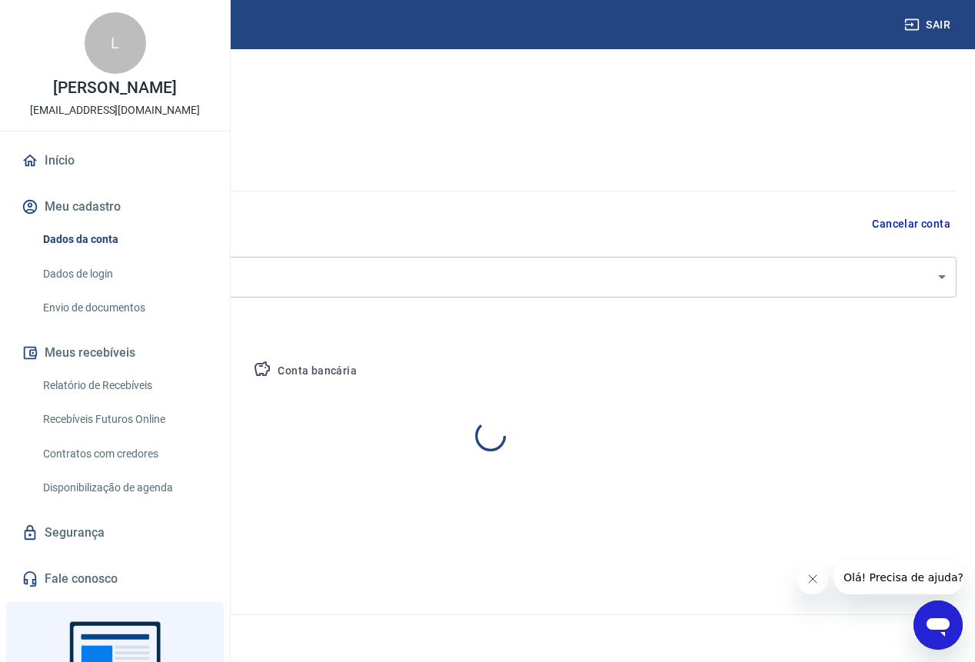
select select "DF"
select select "business"
click at [241, 383] on button "Pessoa titular" at bounding box center [180, 371] width 122 height 37
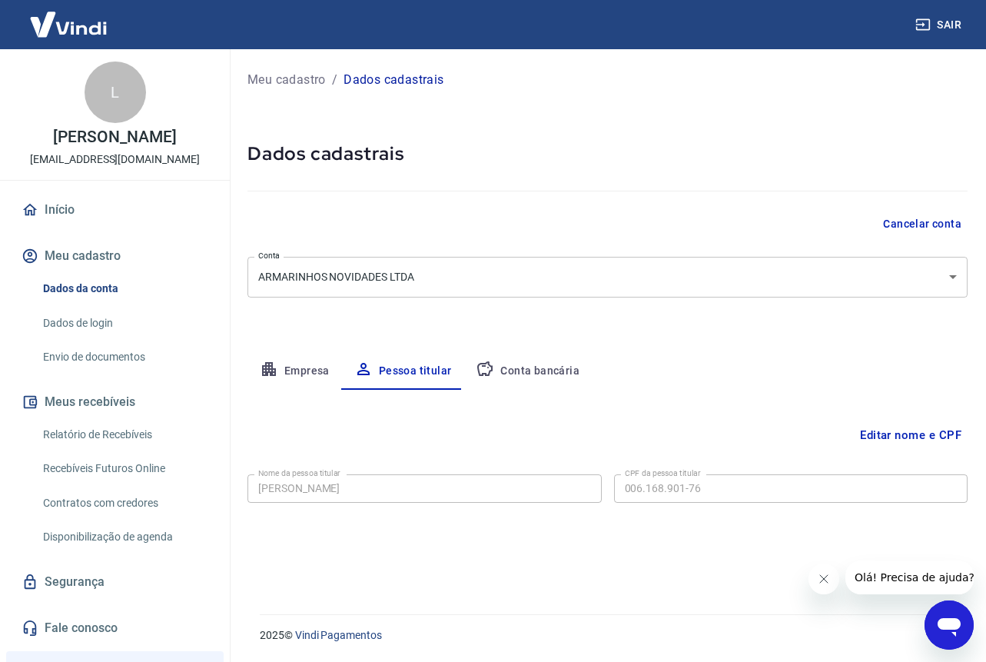
click at [76, 208] on link "Início" at bounding box center [114, 210] width 193 height 34
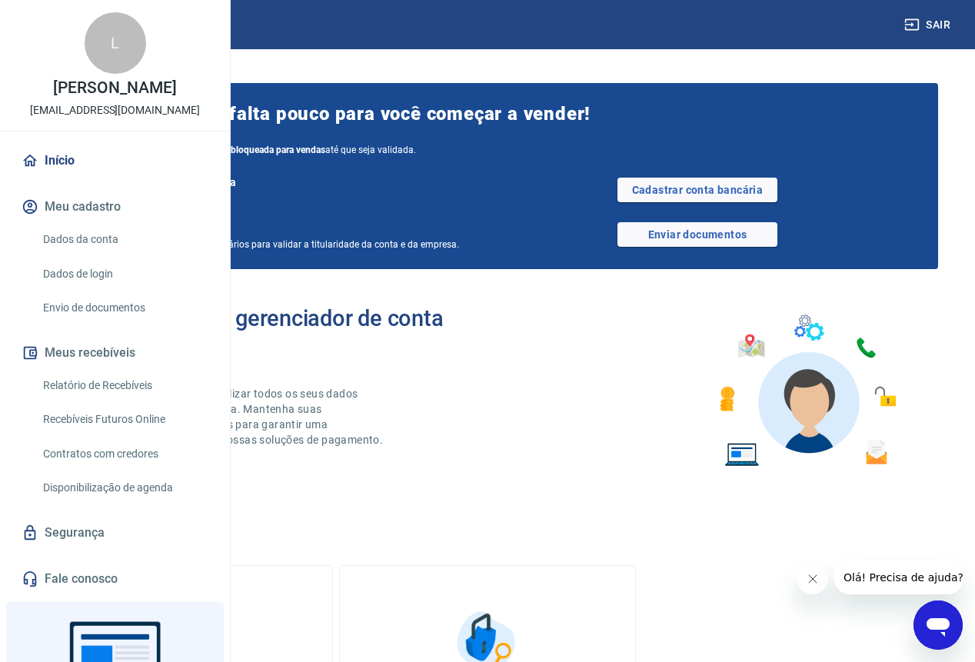
click at [78, 290] on link "Dados de login" at bounding box center [124, 274] width 175 height 32
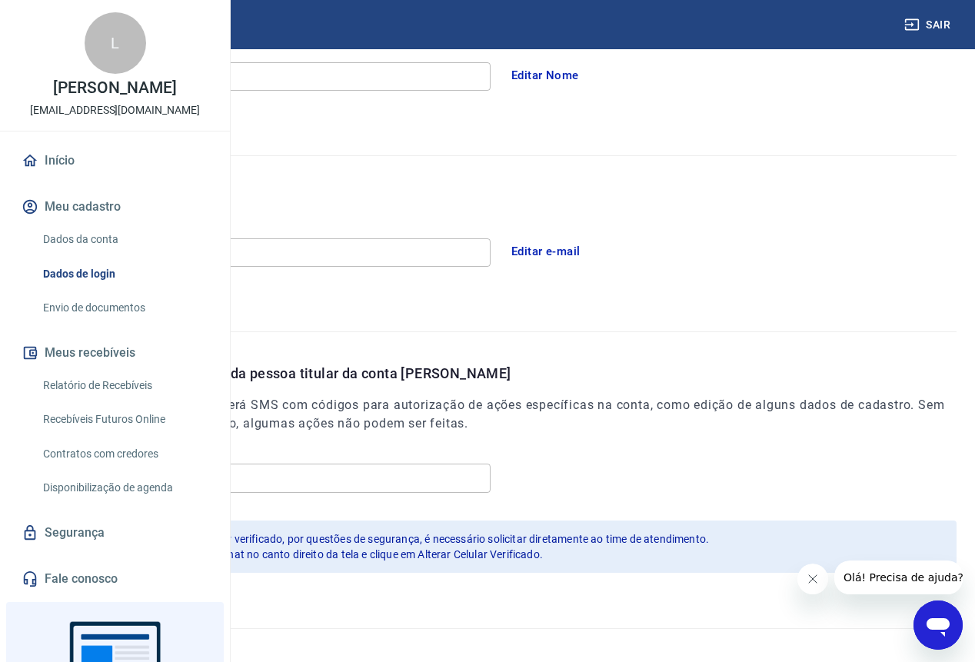
click at [589, 256] on button "Editar e-mail" at bounding box center [546, 251] width 86 height 32
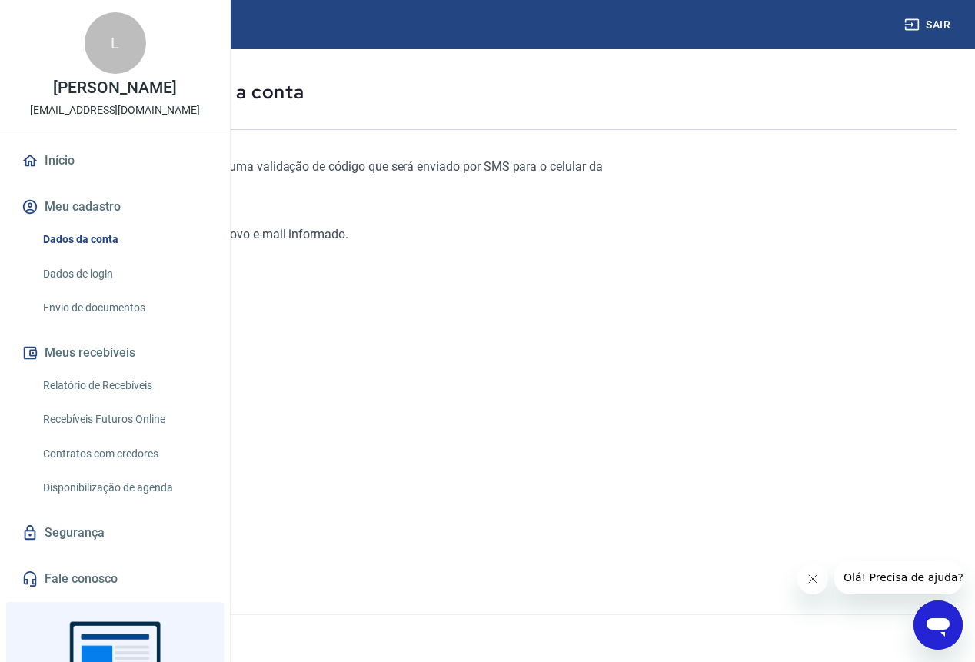
scroll to position [48, 0]
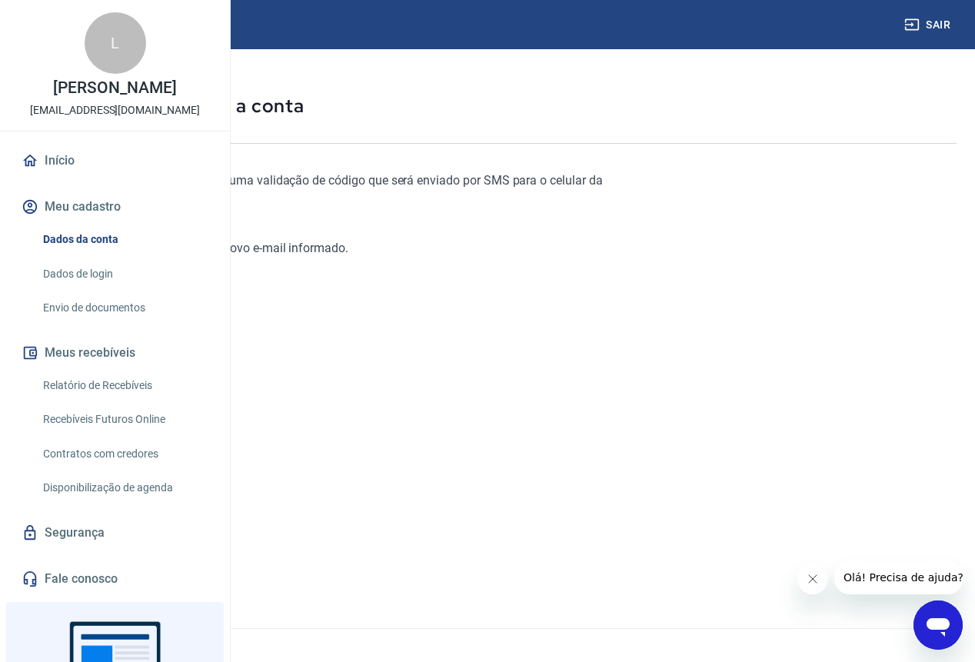
click at [104, 587] on link "Continuar" at bounding box center [60, 574] width 85 height 32
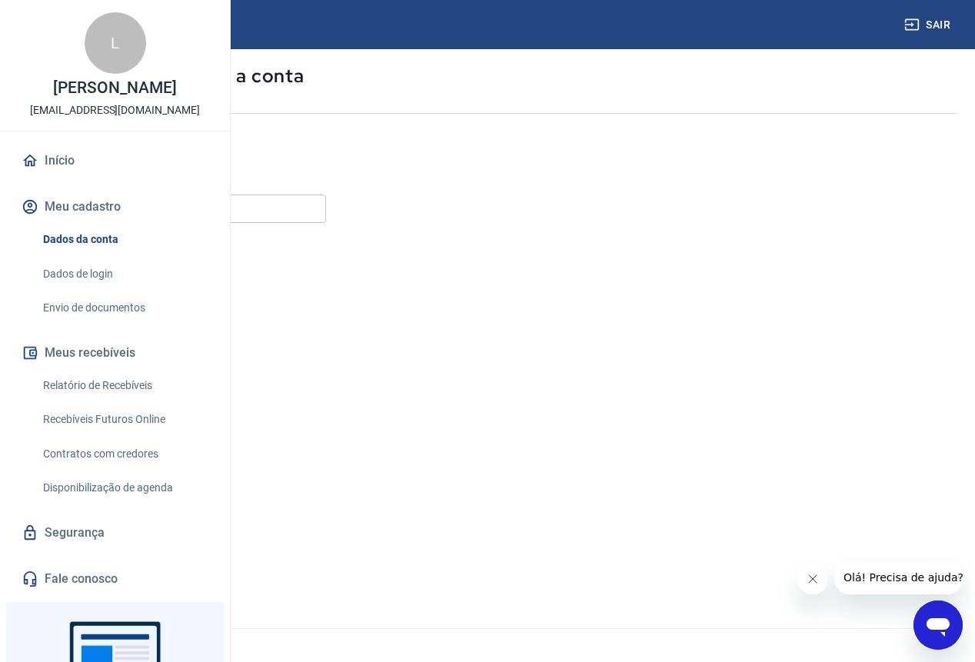
click at [311, 228] on form "E-mail E-mail Continuar Cancelar" at bounding box center [330, 389] width 625 height 403
click at [311, 221] on input "E-mail" at bounding box center [172, 209] width 308 height 28
type input "[EMAIL_ADDRESS][DOMAIN_NAME]"
click at [104, 568] on button "Continuar" at bounding box center [60, 574] width 85 height 32
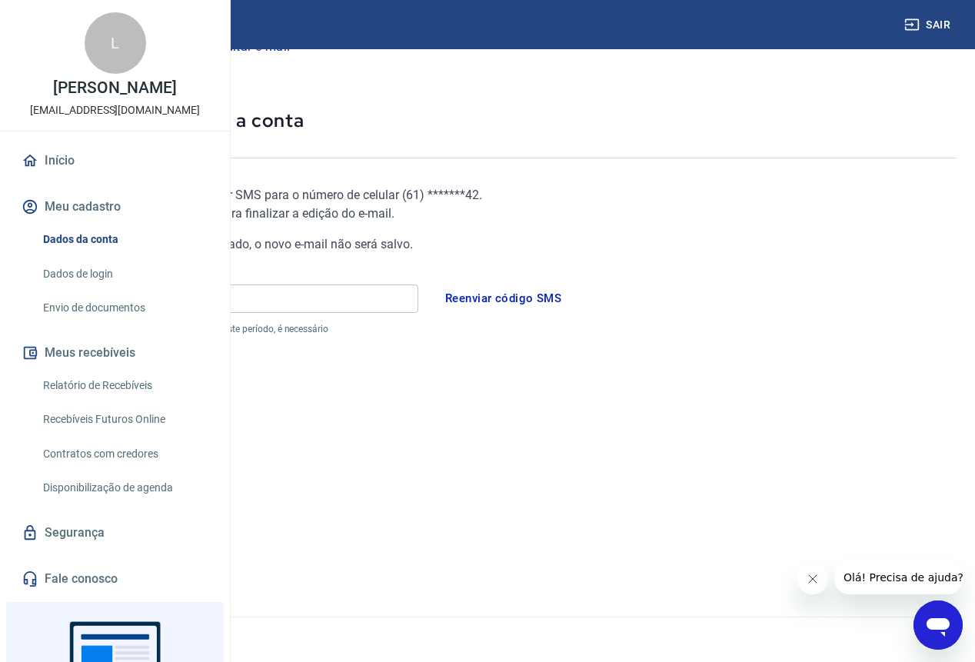
click at [418, 298] on input "Código" at bounding box center [218, 298] width 400 height 28
type input "421534"
click at [104, 573] on button "Continuar" at bounding box center [60, 563] width 85 height 32
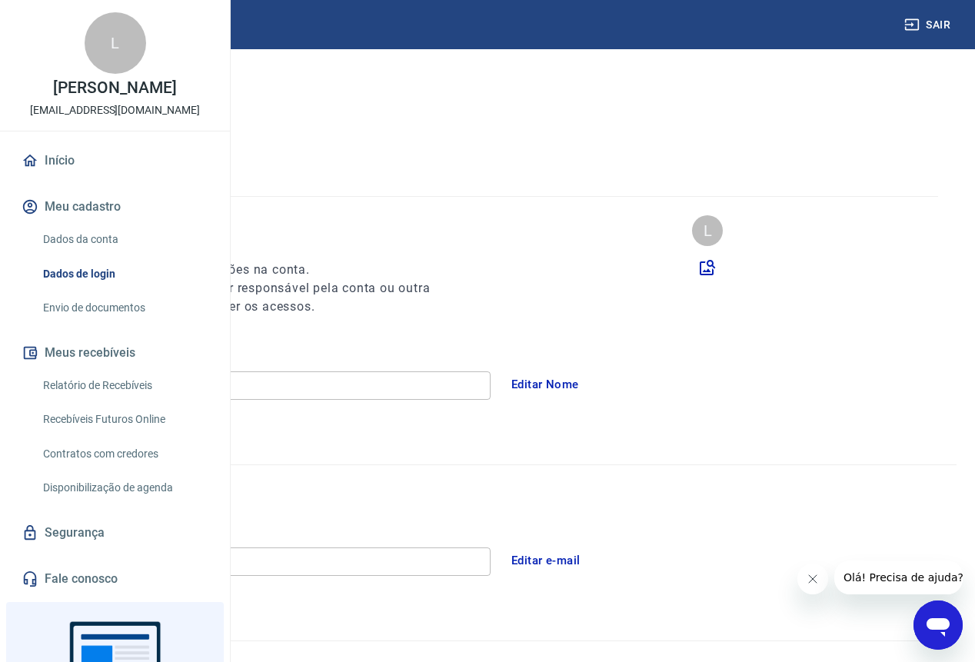
click at [78, 255] on link "Dados da conta" at bounding box center [124, 240] width 175 height 32
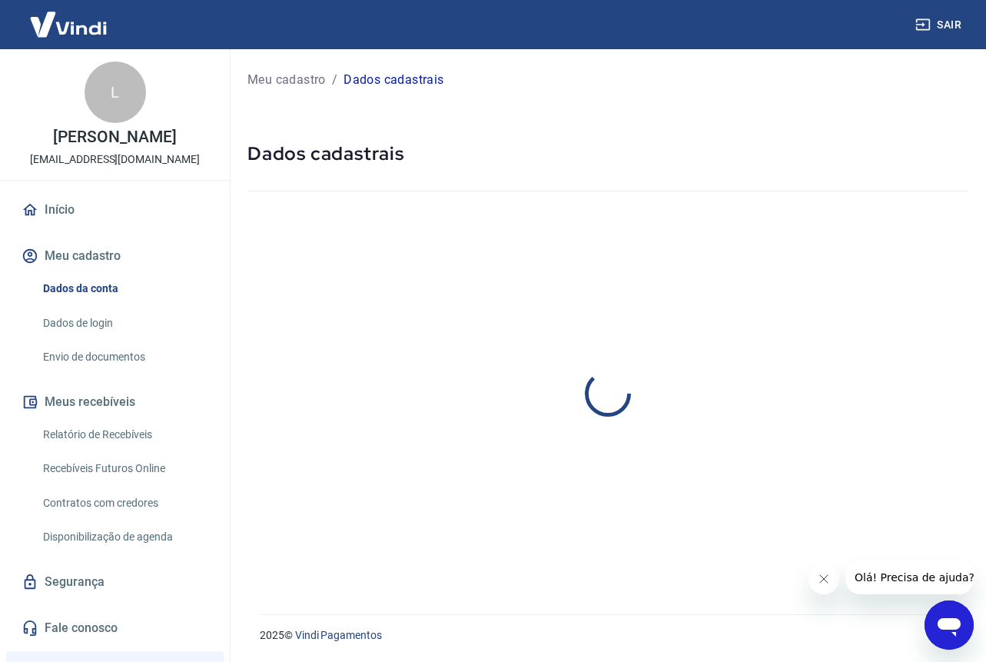
select select "DF"
select select "business"
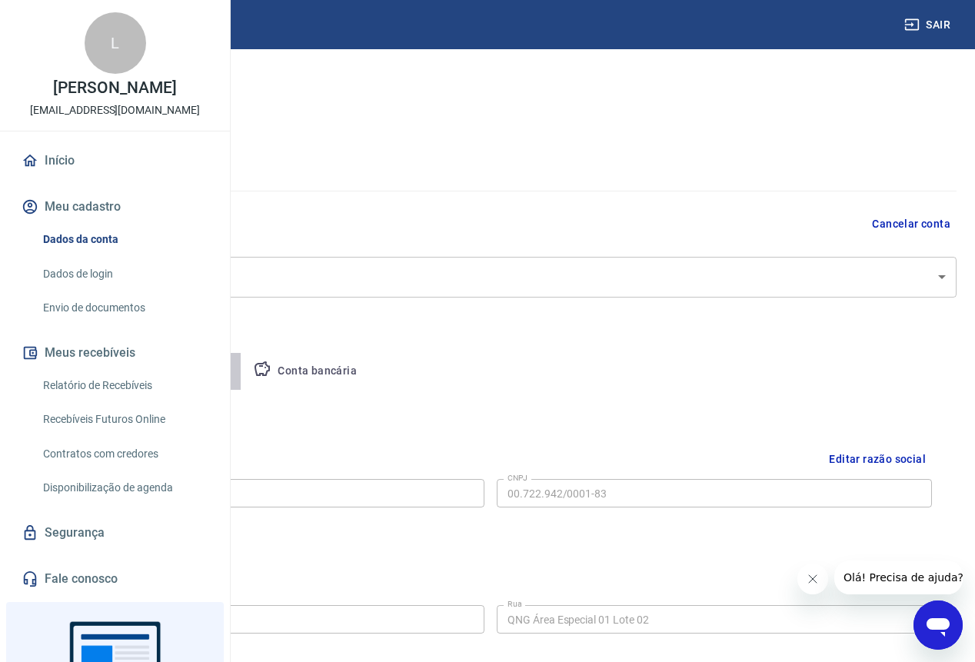
click at [241, 364] on button "Pessoa titular" at bounding box center [180, 371] width 122 height 37
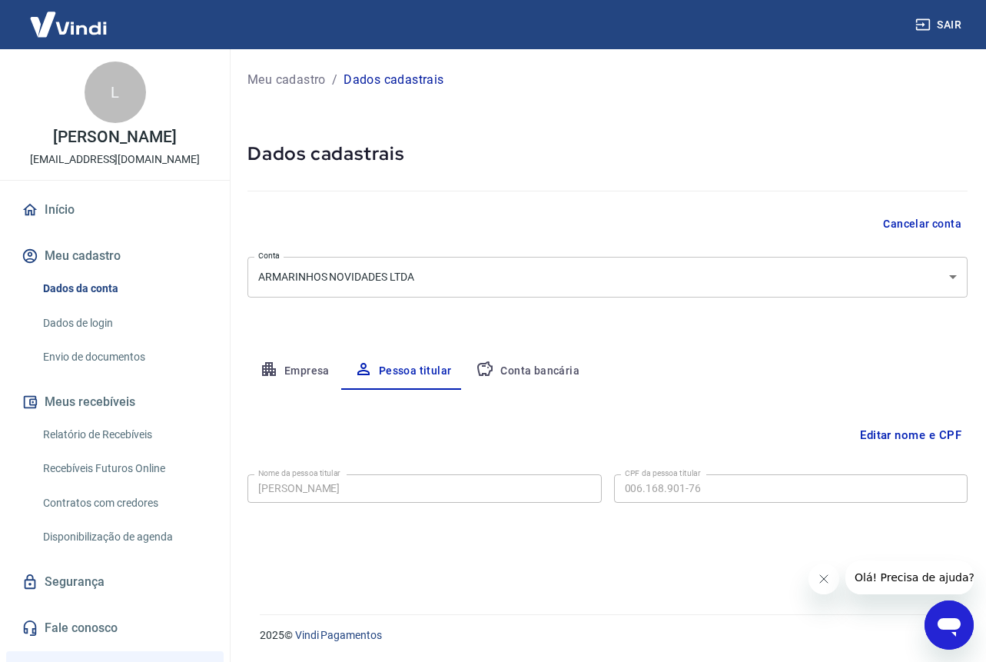
click at [892, 431] on button "Editar nome e CPF" at bounding box center [911, 435] width 114 height 29
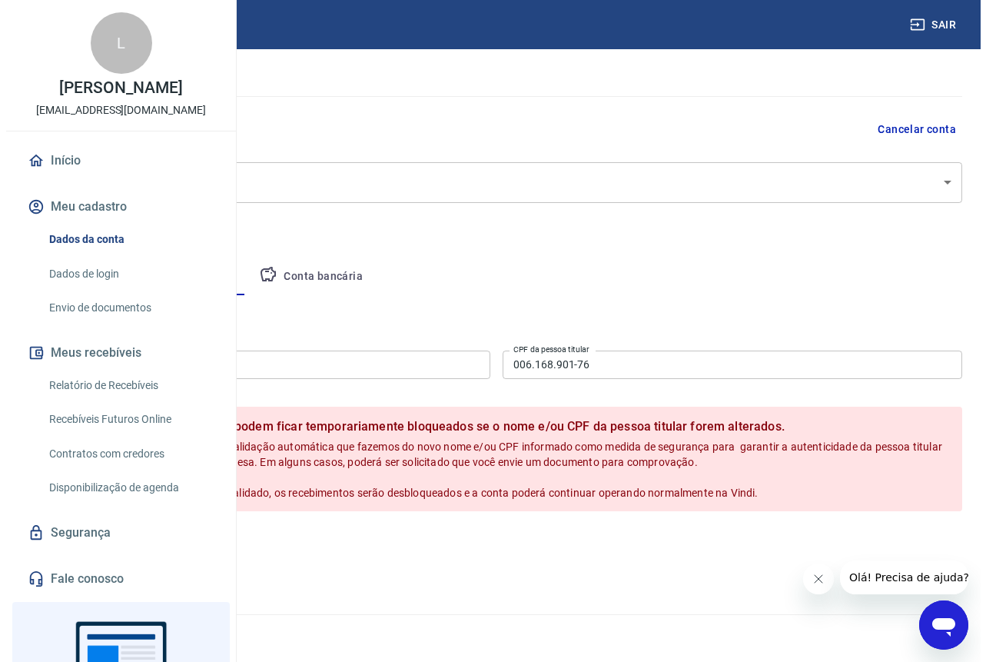
scroll to position [144, 0]
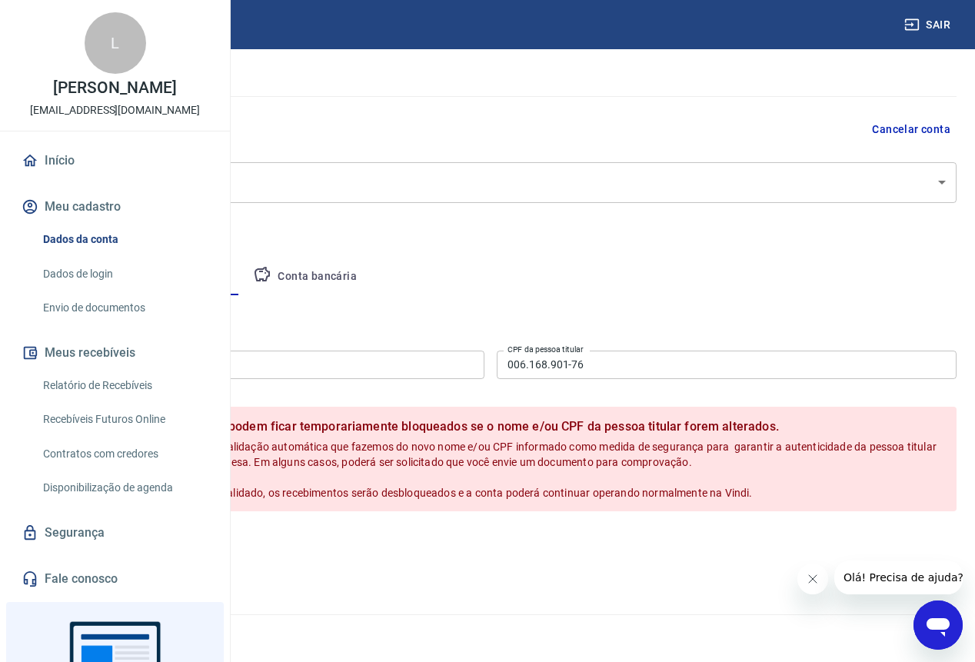
click at [83, 544] on button "Salvar" at bounding box center [54, 544] width 58 height 29
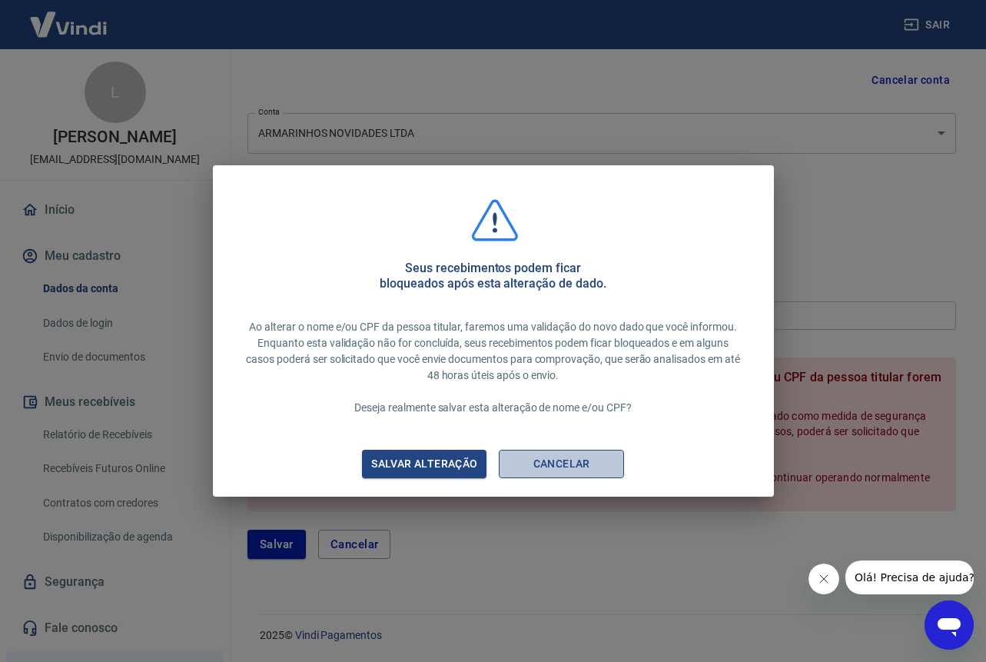
click at [532, 465] on button "Cancelar" at bounding box center [561, 464] width 125 height 28
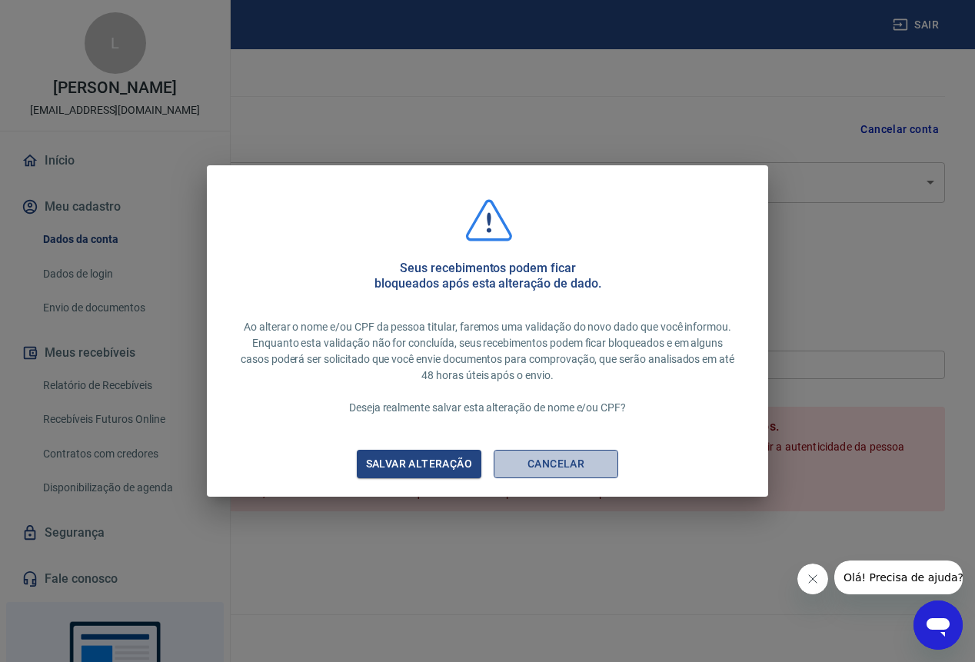
scroll to position [0, 0]
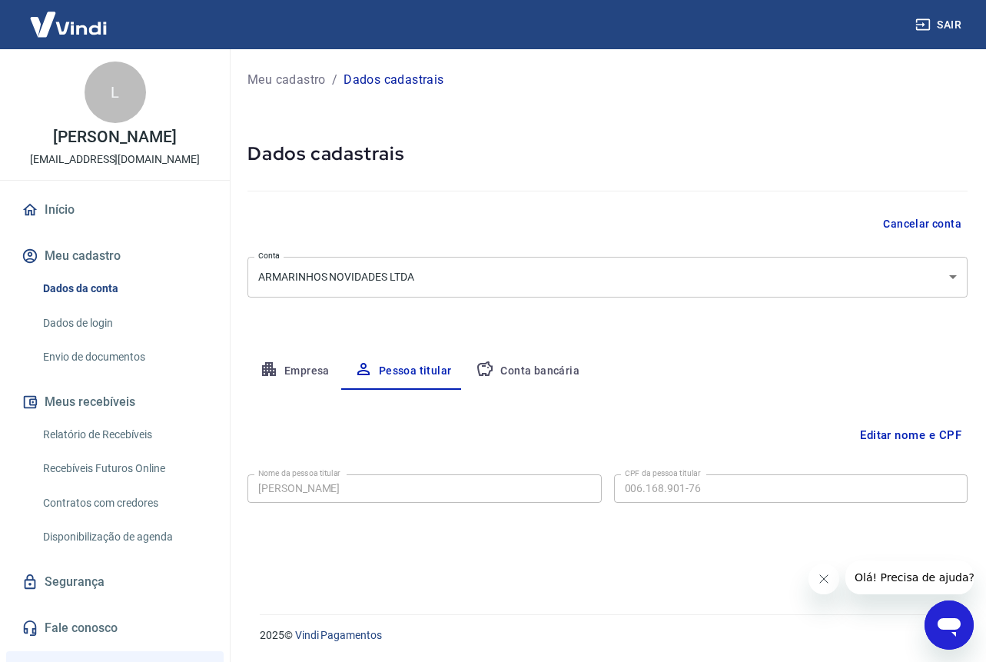
click at [72, 217] on link "Início" at bounding box center [114, 210] width 193 height 34
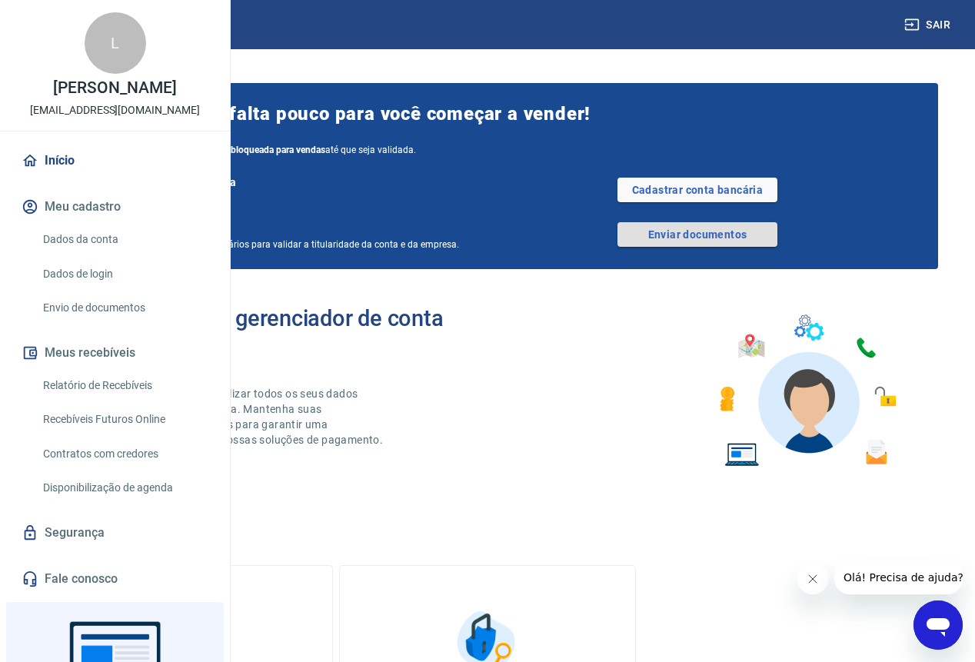
click at [723, 245] on link "Enviar documentos" at bounding box center [697, 234] width 160 height 25
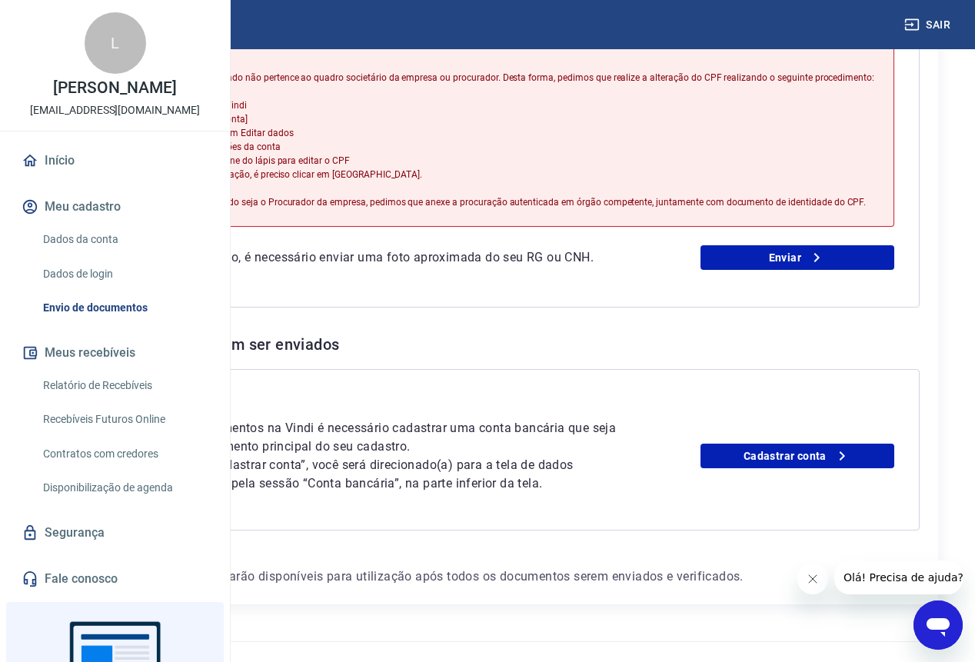
scroll to position [469, 0]
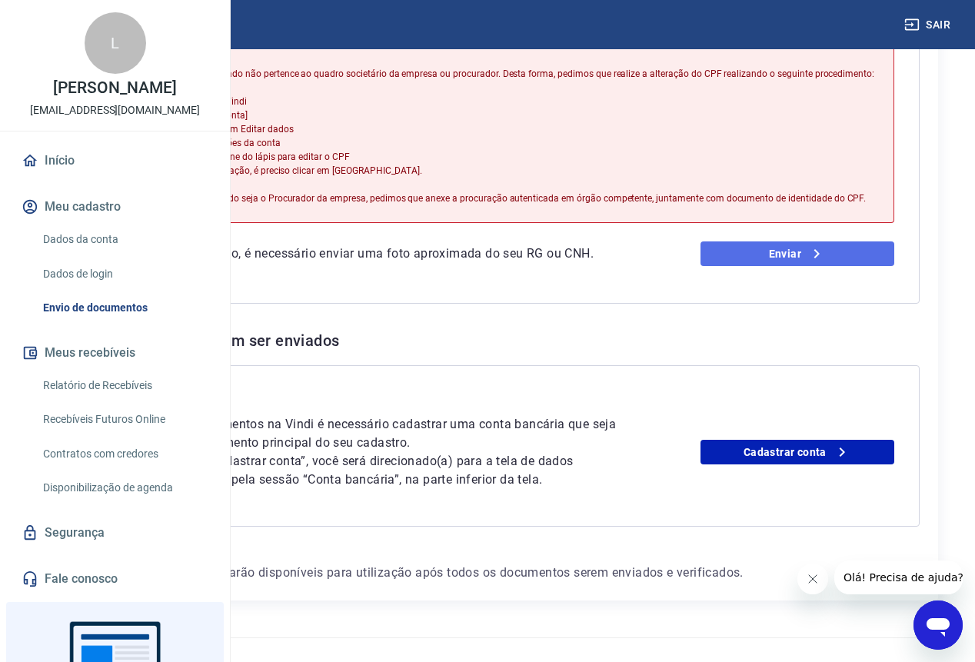
click at [801, 266] on link "Enviar" at bounding box center [797, 253] width 195 height 25
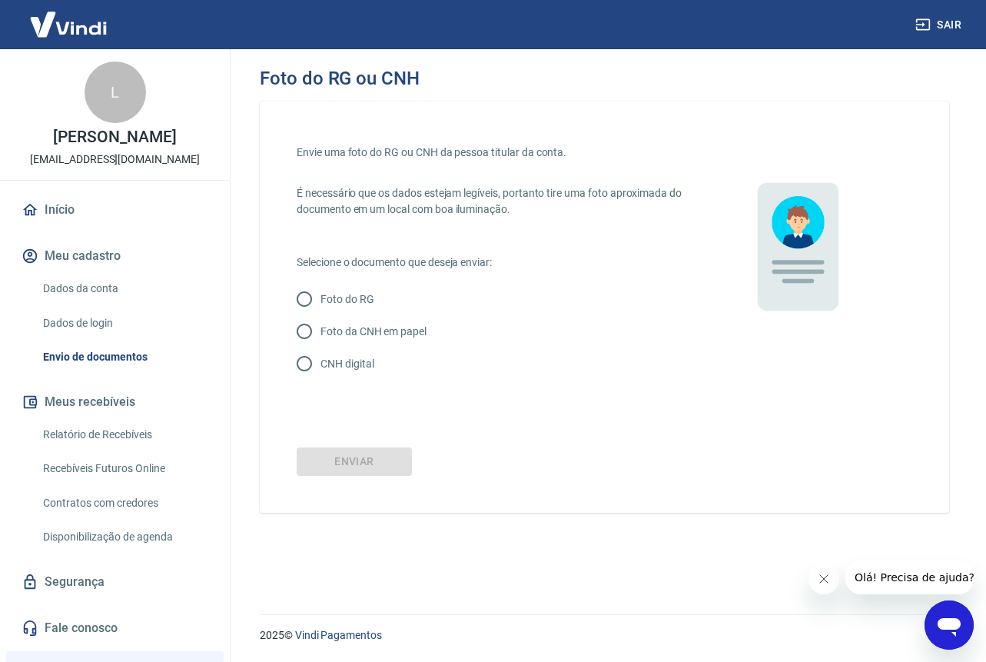
click at [87, 295] on link "Dados da conta" at bounding box center [124, 289] width 175 height 32
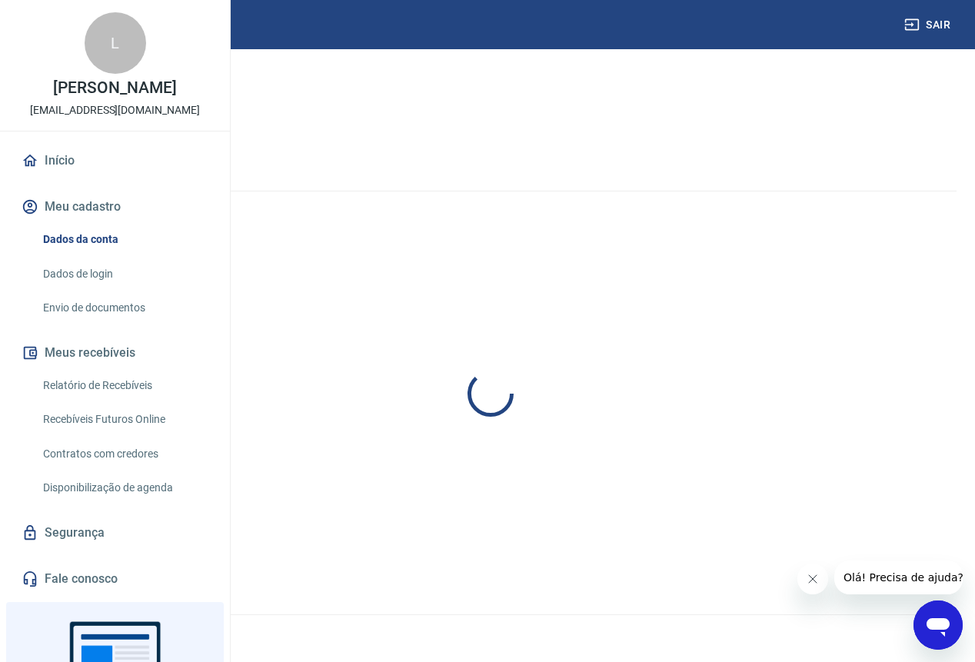
select select "DF"
select select "business"
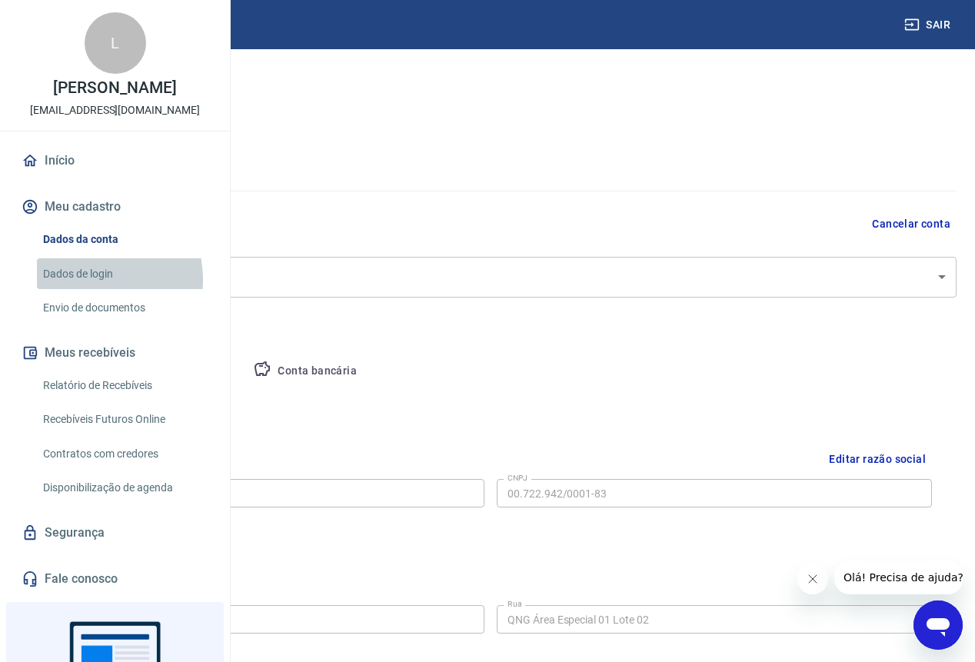
click at [87, 290] on link "Dados de login" at bounding box center [124, 274] width 175 height 32
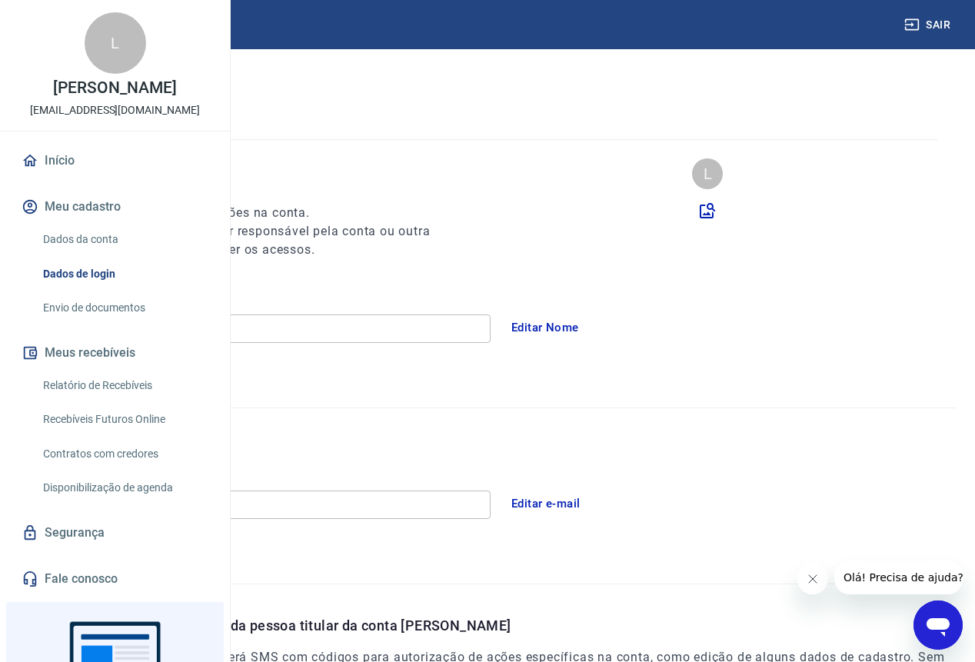
scroll to position [69, 0]
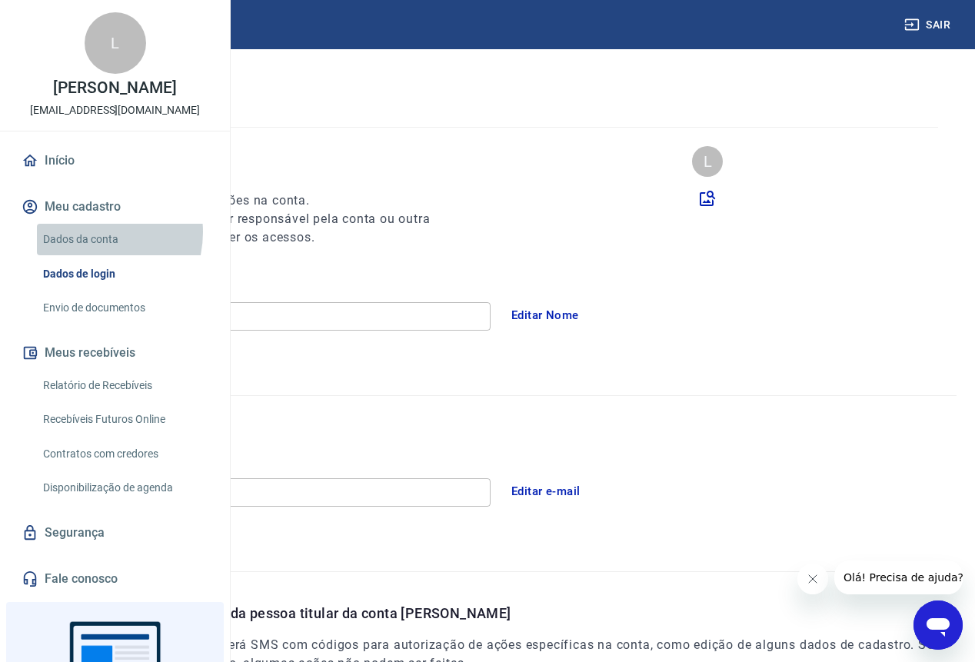
click at [90, 255] on link "Dados da conta" at bounding box center [124, 240] width 175 height 32
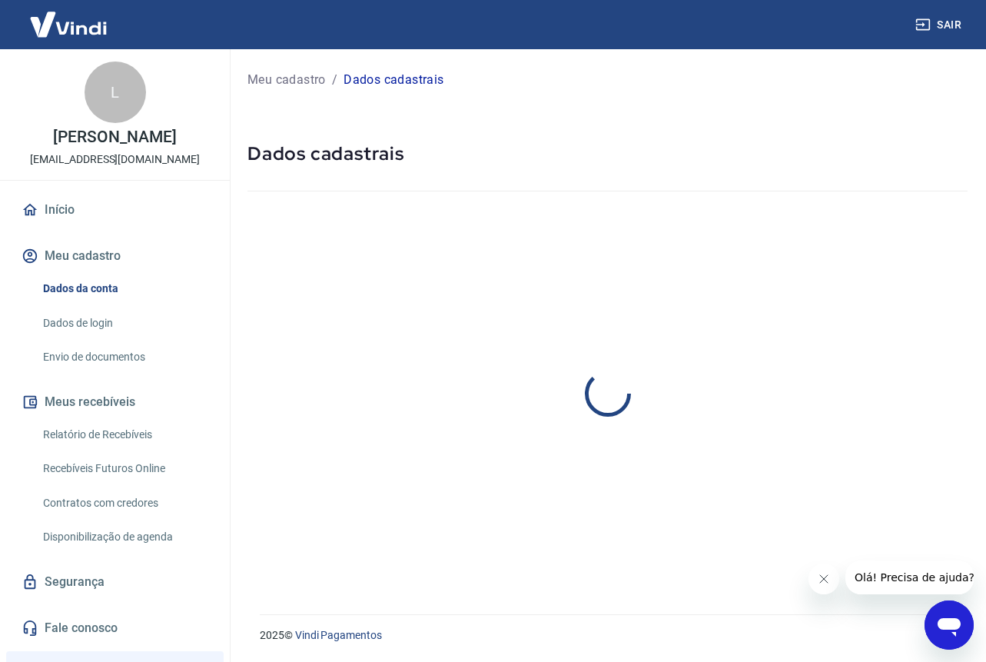
select select "DF"
select select "business"
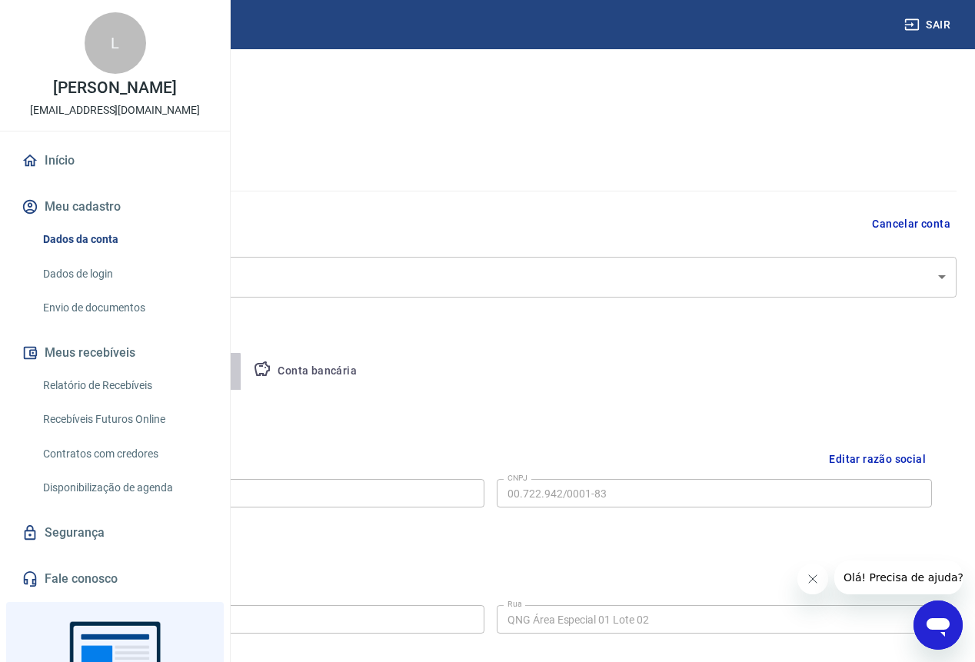
click at [241, 375] on button "Pessoa titular" at bounding box center [180, 371] width 122 height 37
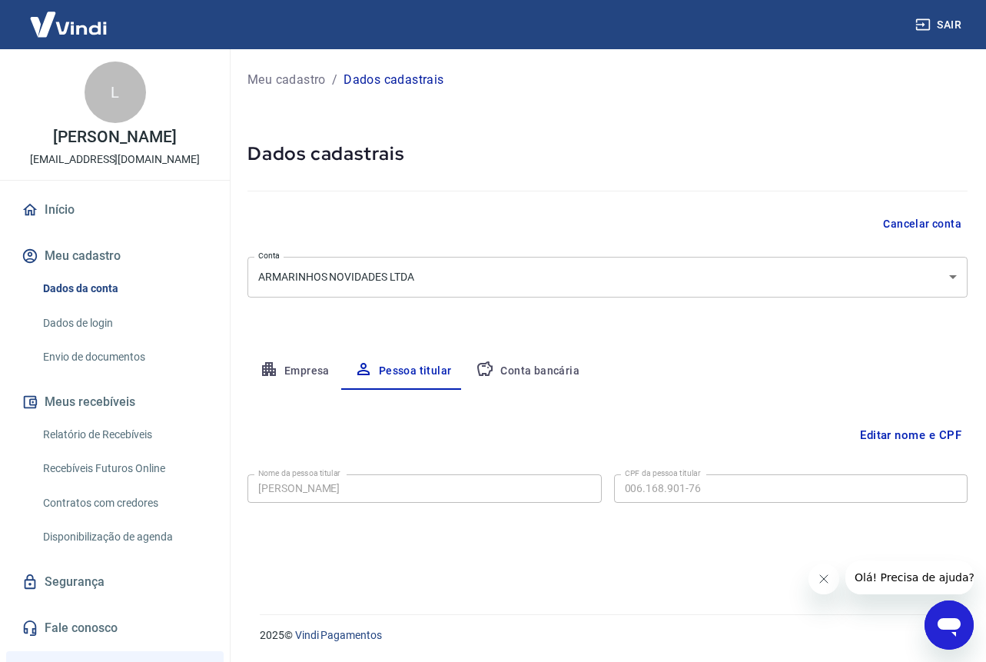
click at [901, 429] on button "Editar nome e CPF" at bounding box center [911, 435] width 114 height 29
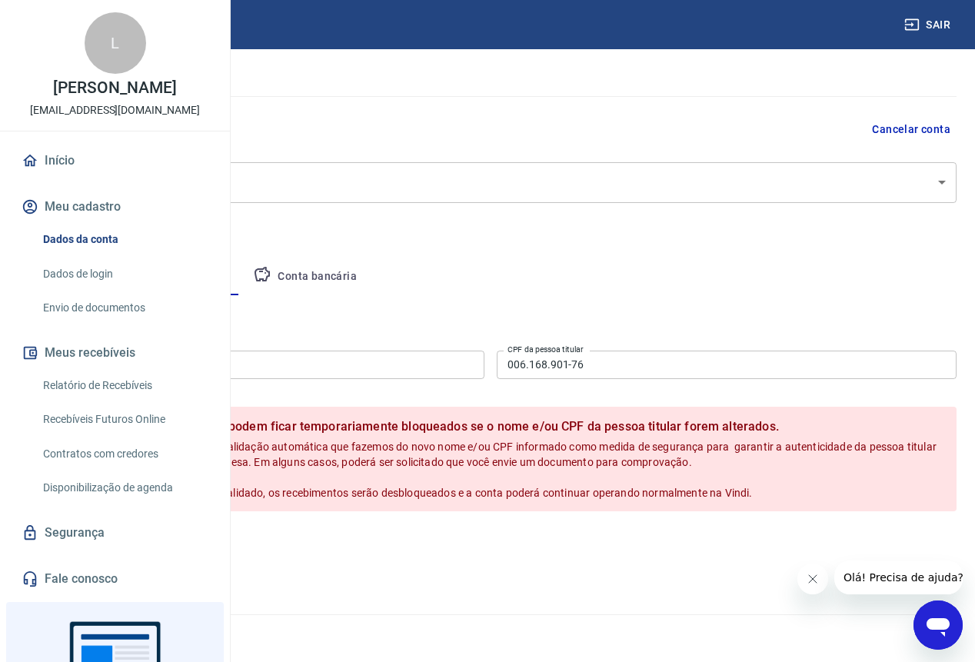
scroll to position [144, 0]
drag, startPoint x: 402, startPoint y: 317, endPoint x: 288, endPoint y: 308, distance: 114.9
click at [288, 351] on input "[PERSON_NAME]" at bounding box center [255, 365] width 460 height 28
click at [311, 351] on input "[PERSON_NAME]" at bounding box center [255, 365] width 460 height 28
drag, startPoint x: 308, startPoint y: 315, endPoint x: 176, endPoint y: 291, distance: 133.6
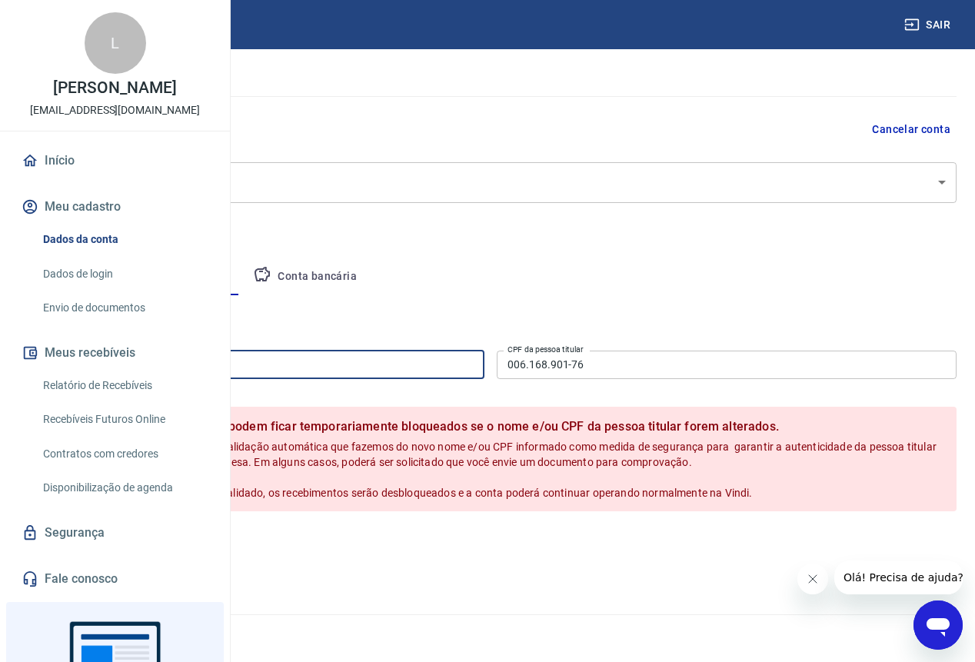
click at [176, 291] on div "Sair L Luciana de Azevedo Leite financeiro@armarinhonovidades.com.br Início Meu…" at bounding box center [487, 236] width 975 height 662
type input "[PERSON_NAME]"
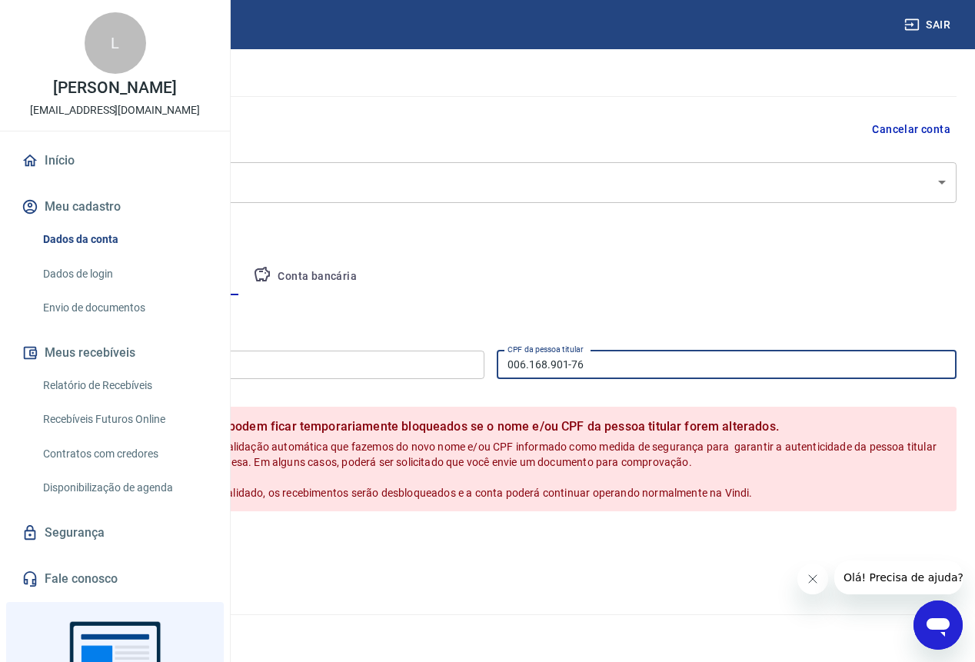
drag, startPoint x: 736, startPoint y: 324, endPoint x: 530, endPoint y: 312, distance: 206.4
click at [530, 344] on div "Nome da pessoa titular Mariza Azevedo Leite Nome da pessoa titular CPF da pesso…" at bounding box center [491, 363] width 932 height 38
type input "579.783.101-59"
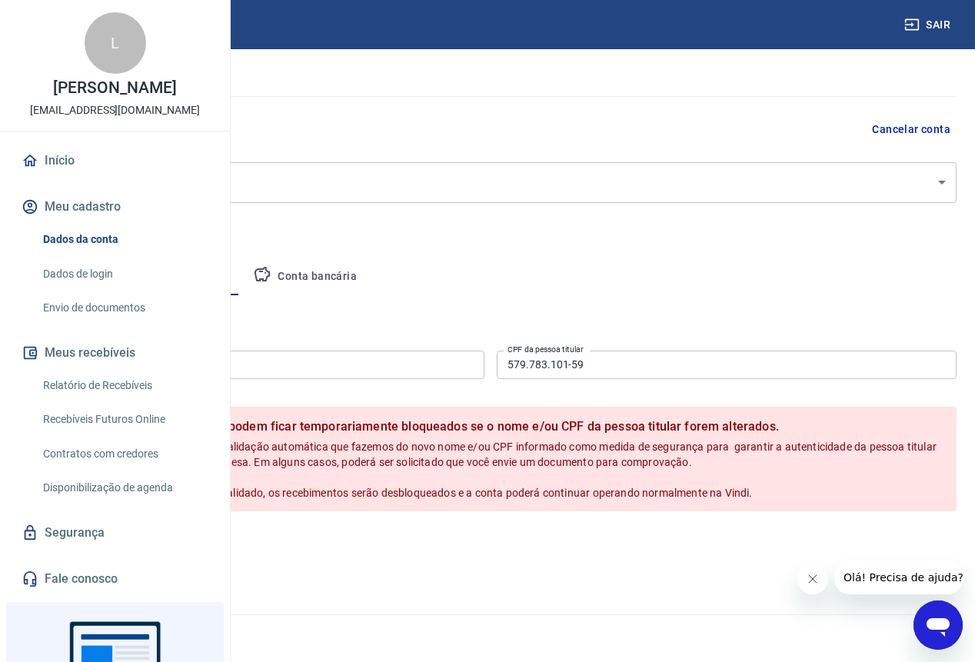
click at [508, 515] on div "Salvar Cancelar" at bounding box center [491, 544] width 932 height 66
click at [83, 541] on button "Salvar" at bounding box center [54, 544] width 58 height 29
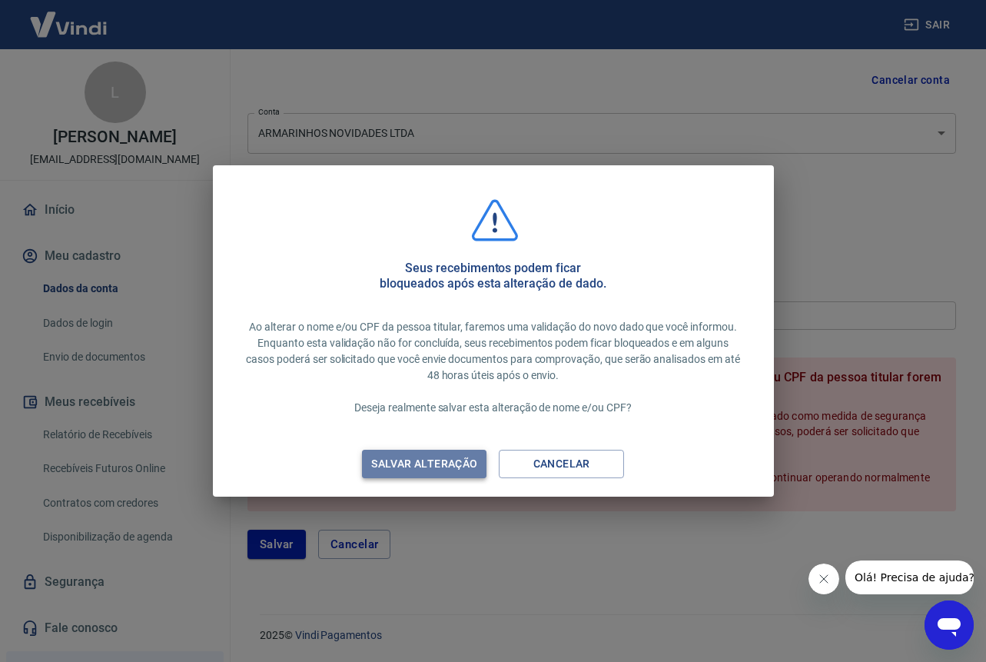
click at [444, 462] on div "Salvar alteração" at bounding box center [424, 463] width 143 height 19
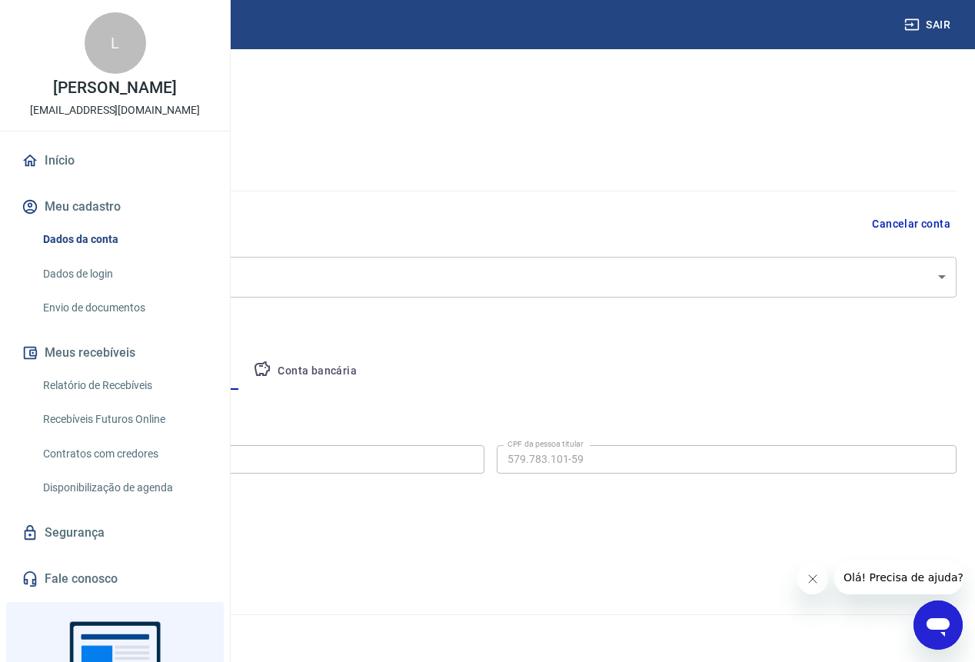
scroll to position [0, 0]
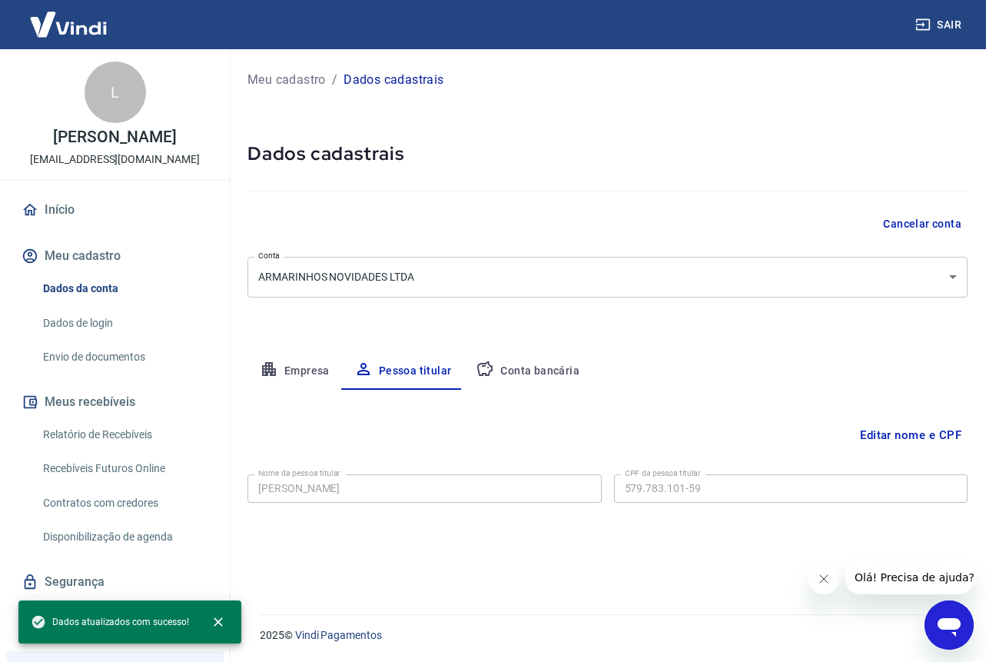
click at [288, 361] on button "Empresa" at bounding box center [295, 371] width 95 height 37
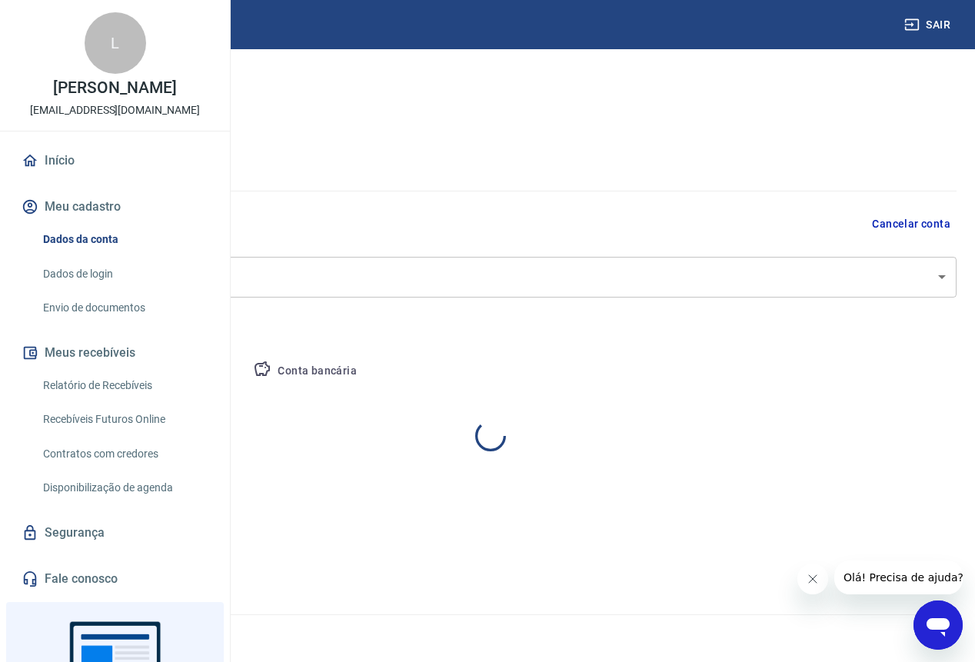
select select "DF"
select select "business"
click at [369, 364] on button "Conta bancária" at bounding box center [305, 371] width 128 height 37
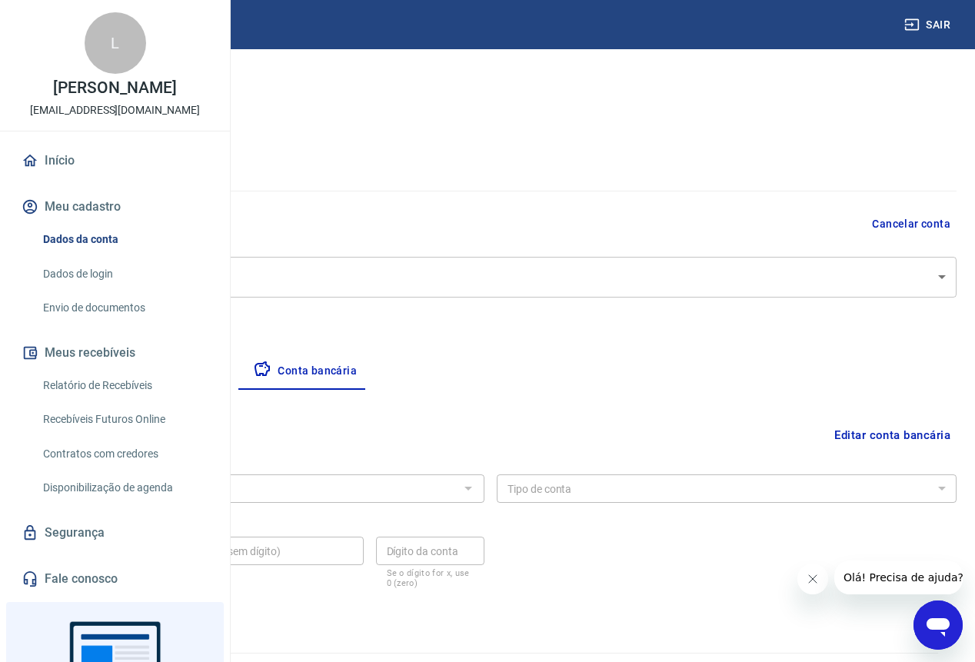
scroll to position [38, 0]
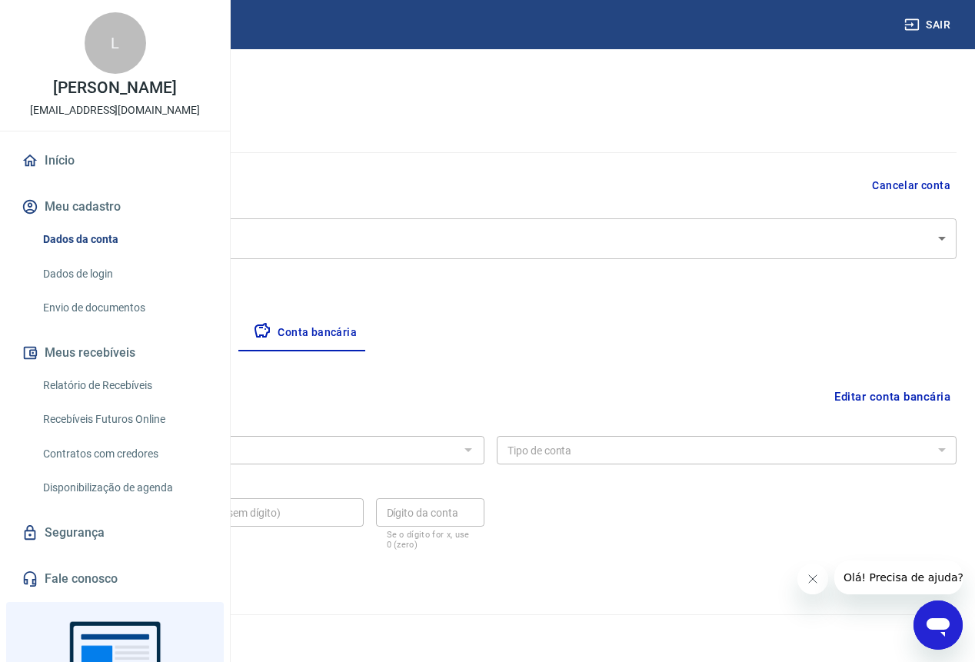
click at [55, 178] on link "Início" at bounding box center [114, 161] width 193 height 34
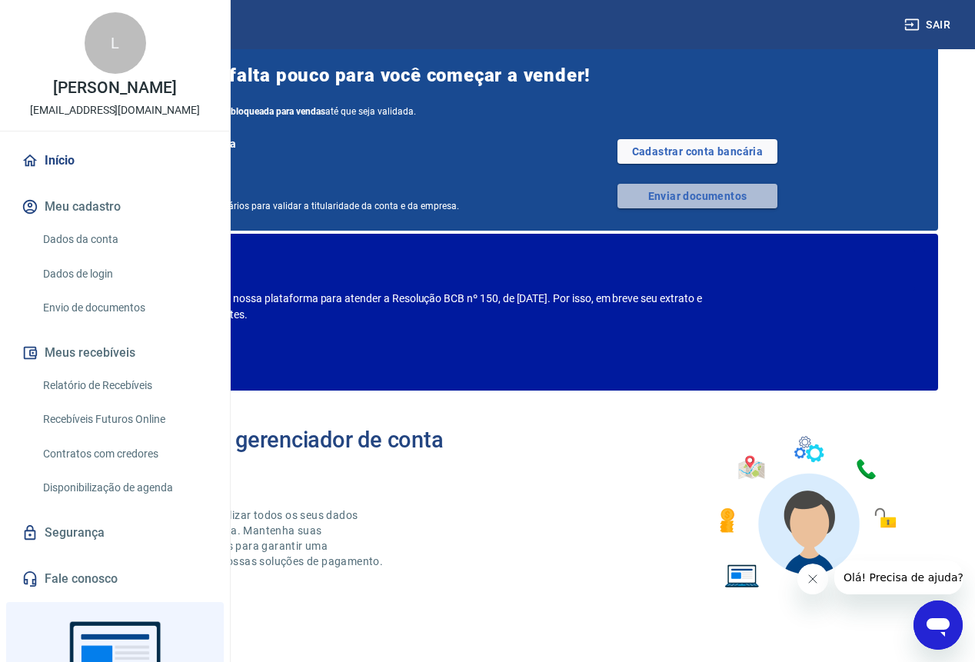
click at [745, 197] on link "Enviar documentos" at bounding box center [697, 196] width 160 height 25
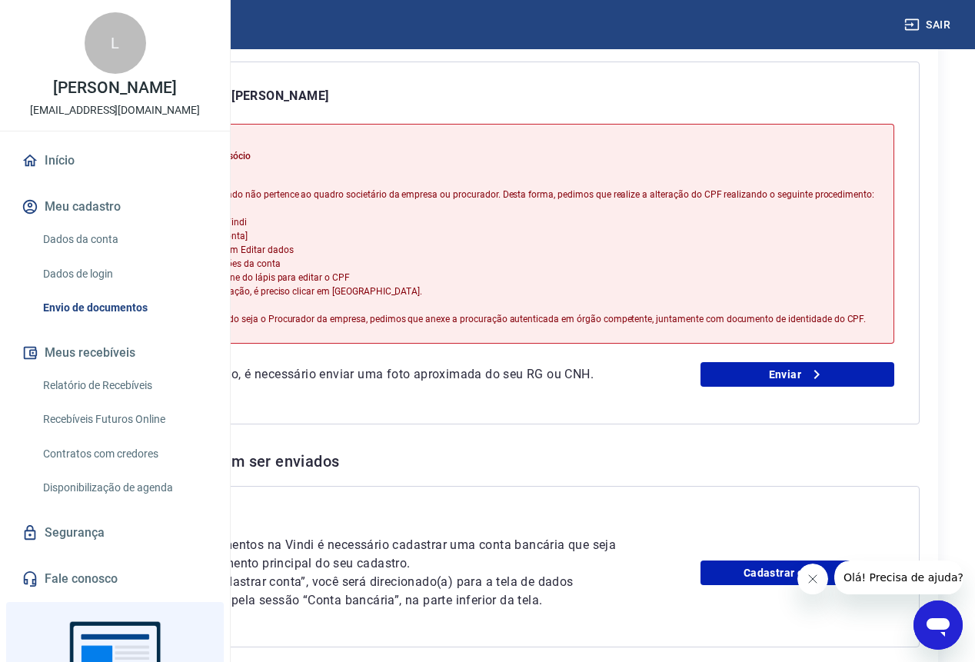
scroll to position [361, 0]
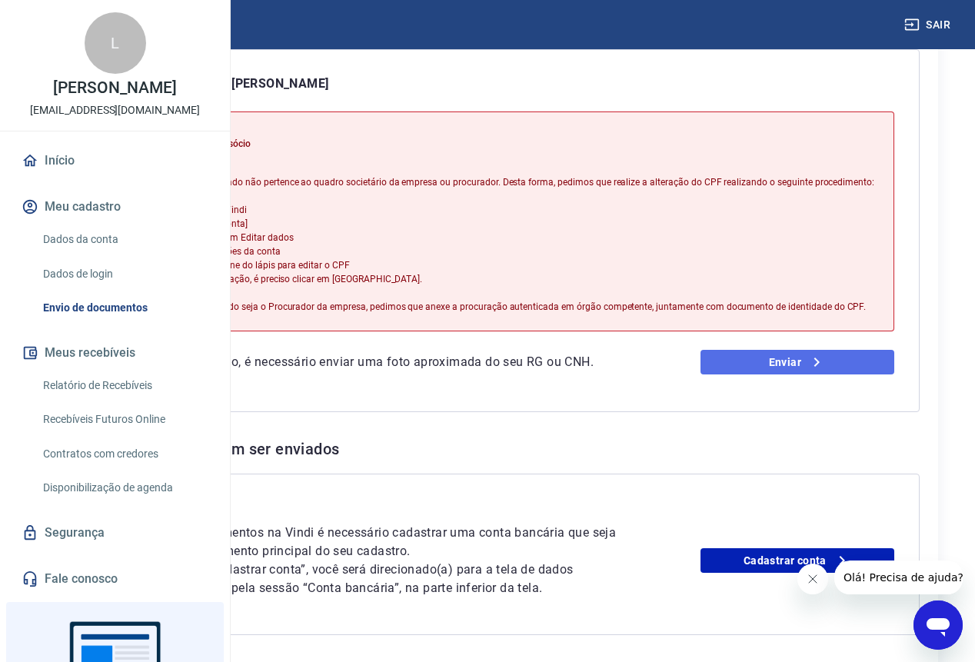
click at [810, 374] on link "Enviar" at bounding box center [797, 362] width 195 height 25
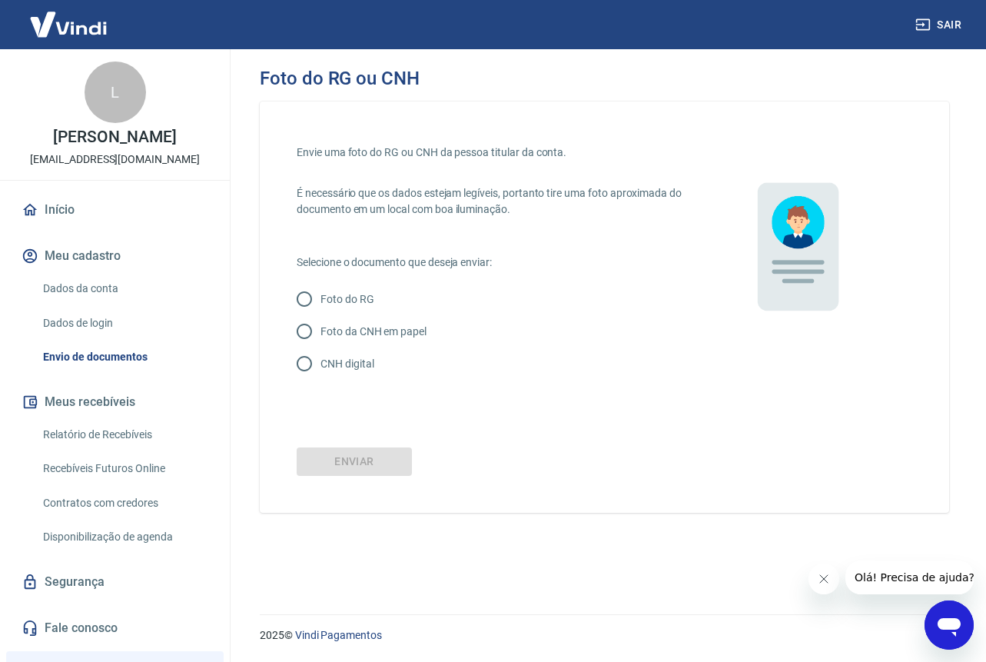
click at [355, 303] on p "Foto do RG" at bounding box center [348, 299] width 54 height 16
click at [321, 303] on input "Foto do RG" at bounding box center [304, 299] width 32 height 32
radio input "true"
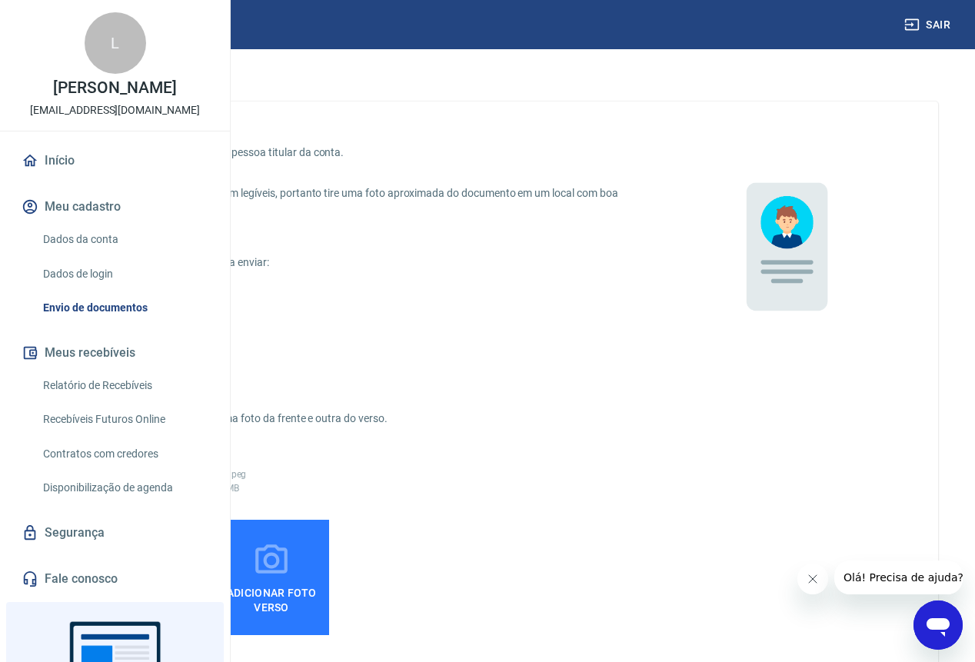
click at [204, 338] on p "Foto da CNH em papel" at bounding box center [151, 332] width 106 height 16
click at [98, 338] on input "Foto da CNH em papel" at bounding box center [81, 331] width 32 height 32
radio input "true"
click at [151, 365] on p "CNH digital" at bounding box center [124, 364] width 53 height 16
click at [98, 365] on input "CNH digital" at bounding box center [81, 364] width 32 height 32
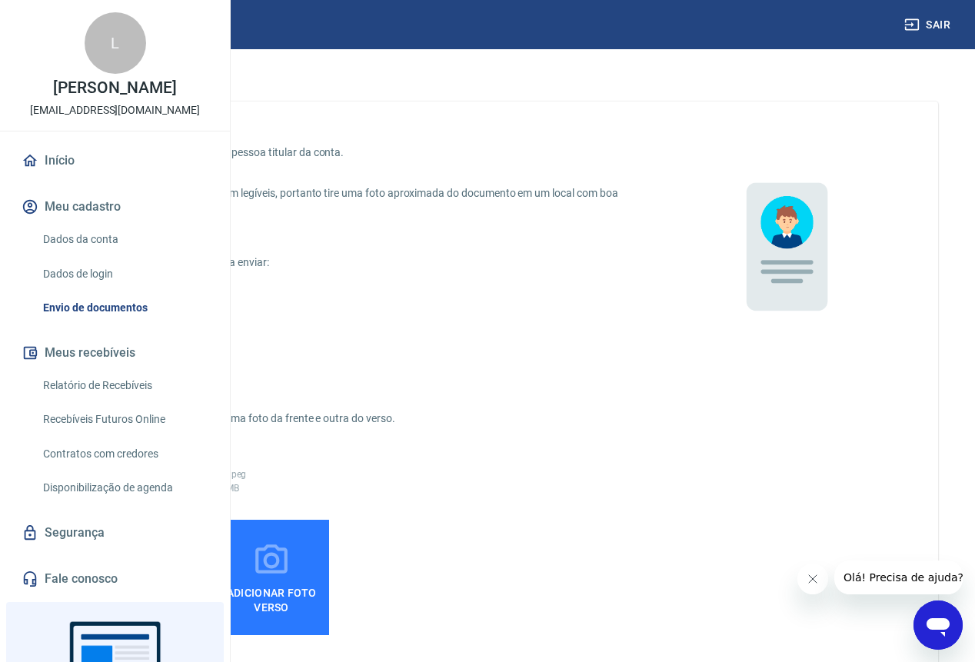
radio input "true"
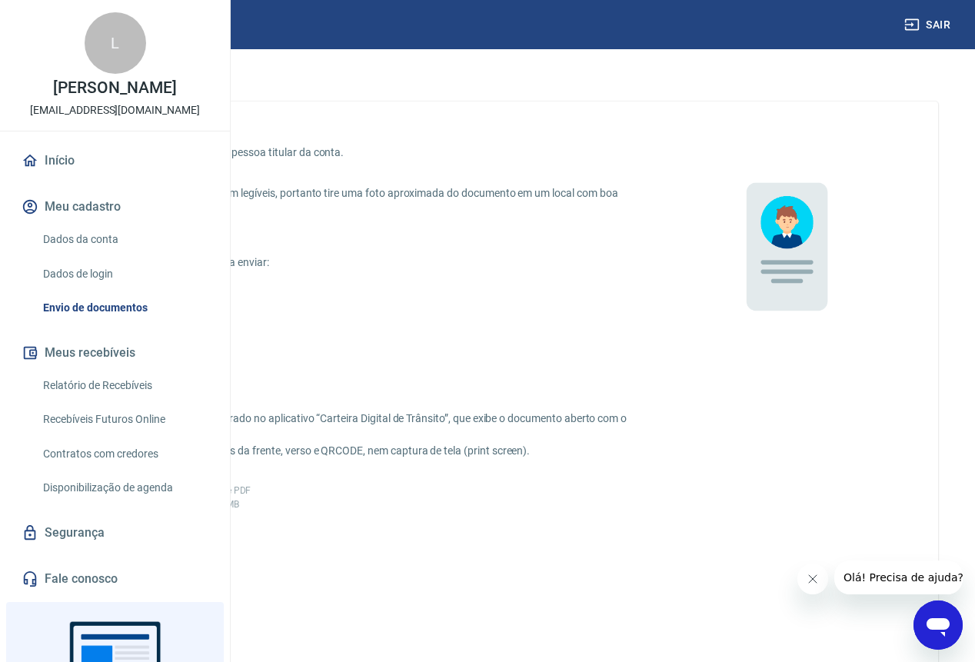
click at [204, 324] on p "Foto da CNH em papel" at bounding box center [151, 332] width 106 height 16
click at [98, 324] on input "Foto da CNH em papel" at bounding box center [81, 331] width 32 height 32
radio input "true"
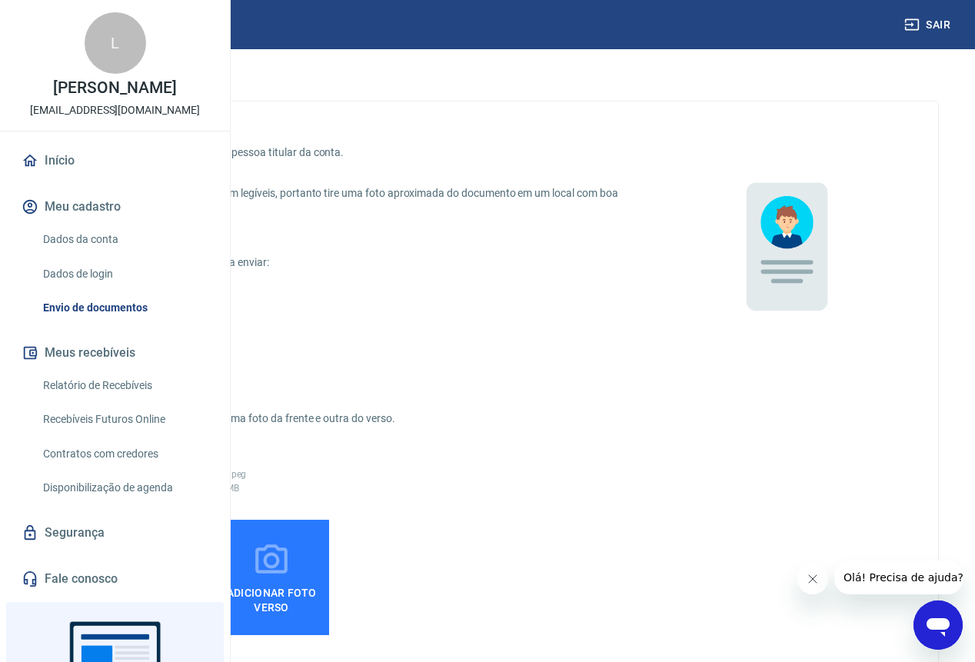
click at [151, 567] on icon at bounding box center [131, 560] width 38 height 38
click at [0, 0] on input "Adicionar foto frente" at bounding box center [0, 0] width 0 height 0
click at [291, 564] on icon at bounding box center [271, 560] width 38 height 38
click at [0, 0] on input "Adicionar foto verso" at bounding box center [0, 0] width 0 height 0
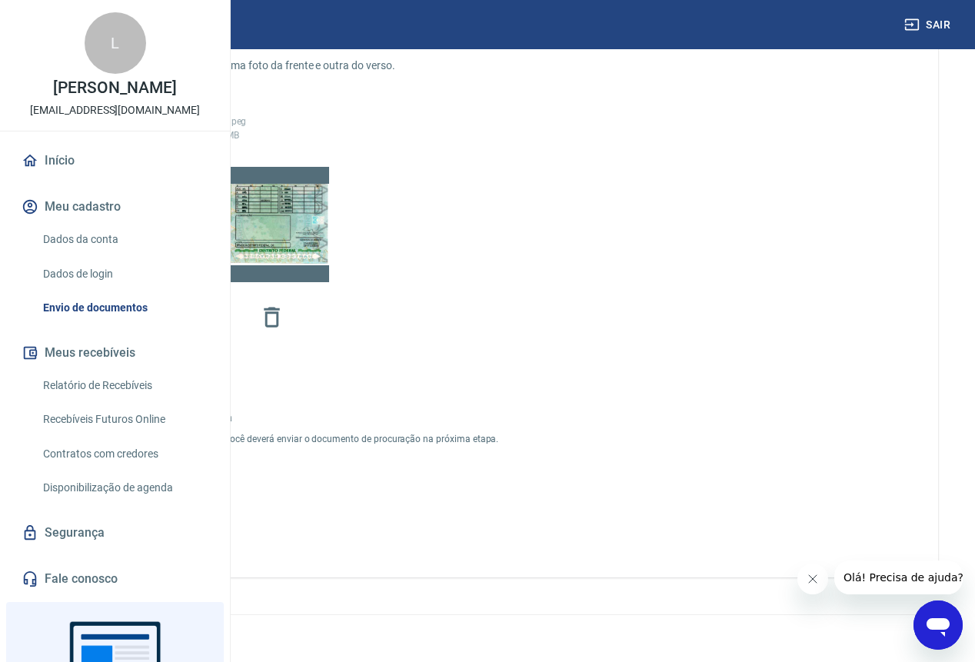
scroll to position [364, 0]
click at [189, 521] on button "Enviar" at bounding box center [131, 526] width 115 height 28
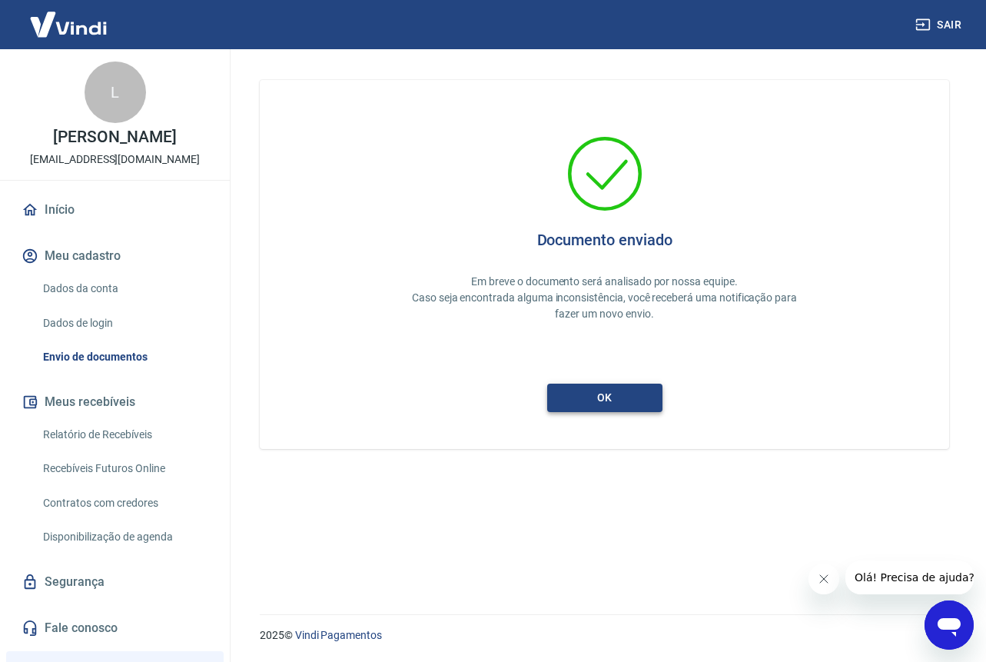
click at [620, 396] on button "ok" at bounding box center [604, 398] width 115 height 28
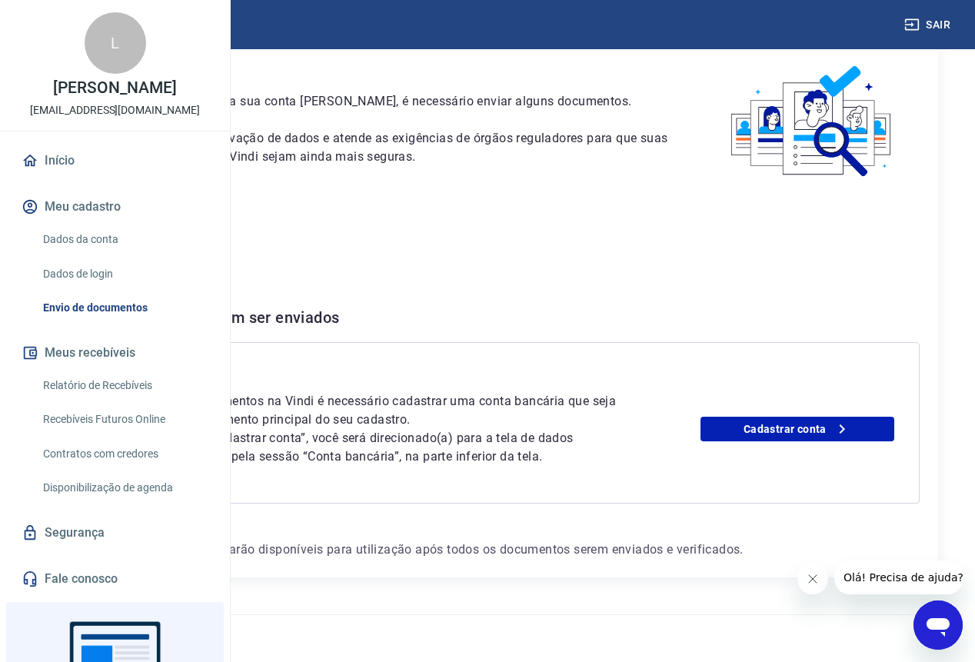
scroll to position [75, 0]
click at [62, 178] on link "Início" at bounding box center [114, 161] width 193 height 34
